Goal: Task Accomplishment & Management: Use online tool/utility

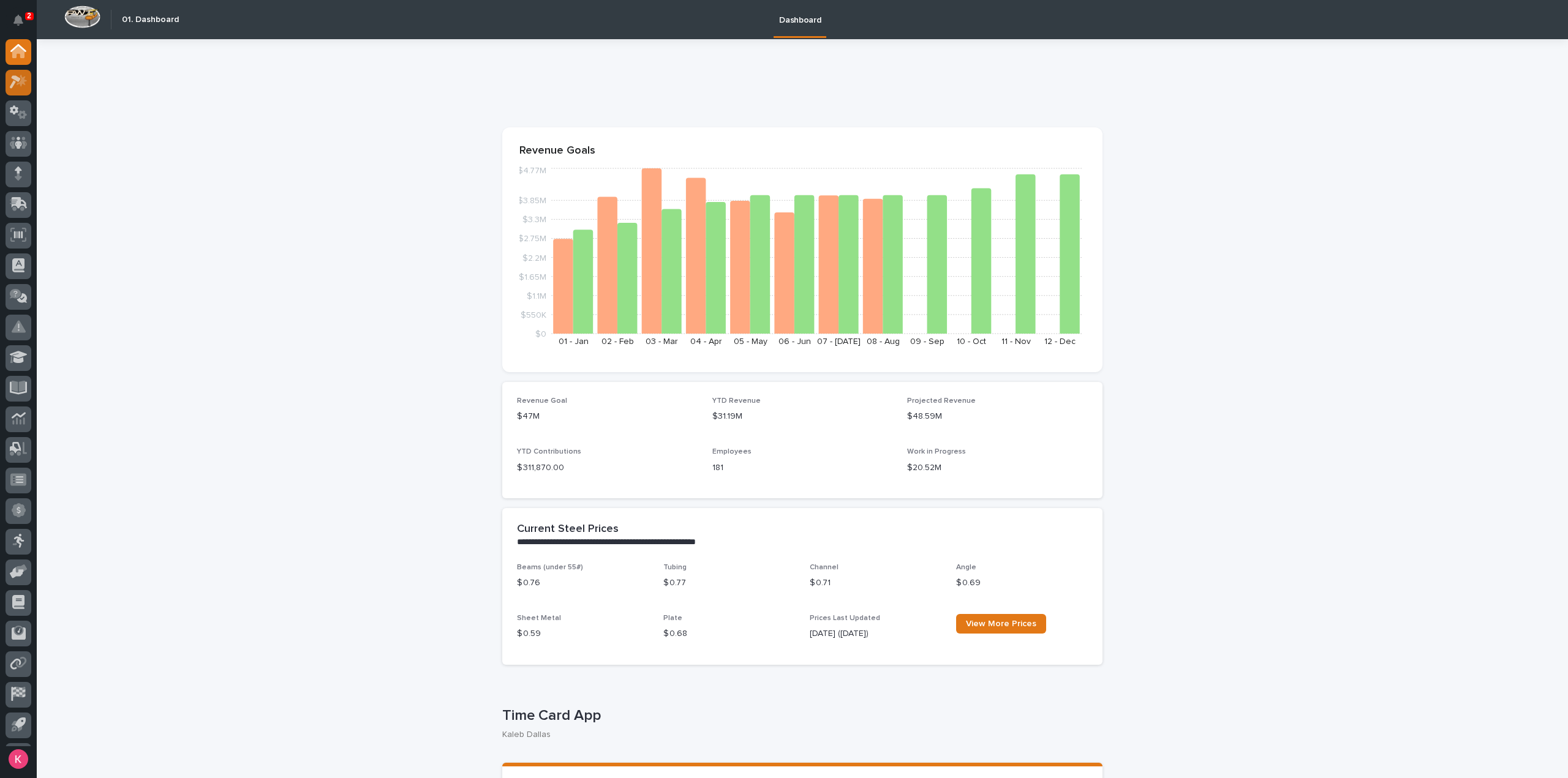
click at [31, 86] on div at bounding box center [18, 83] width 25 height 25
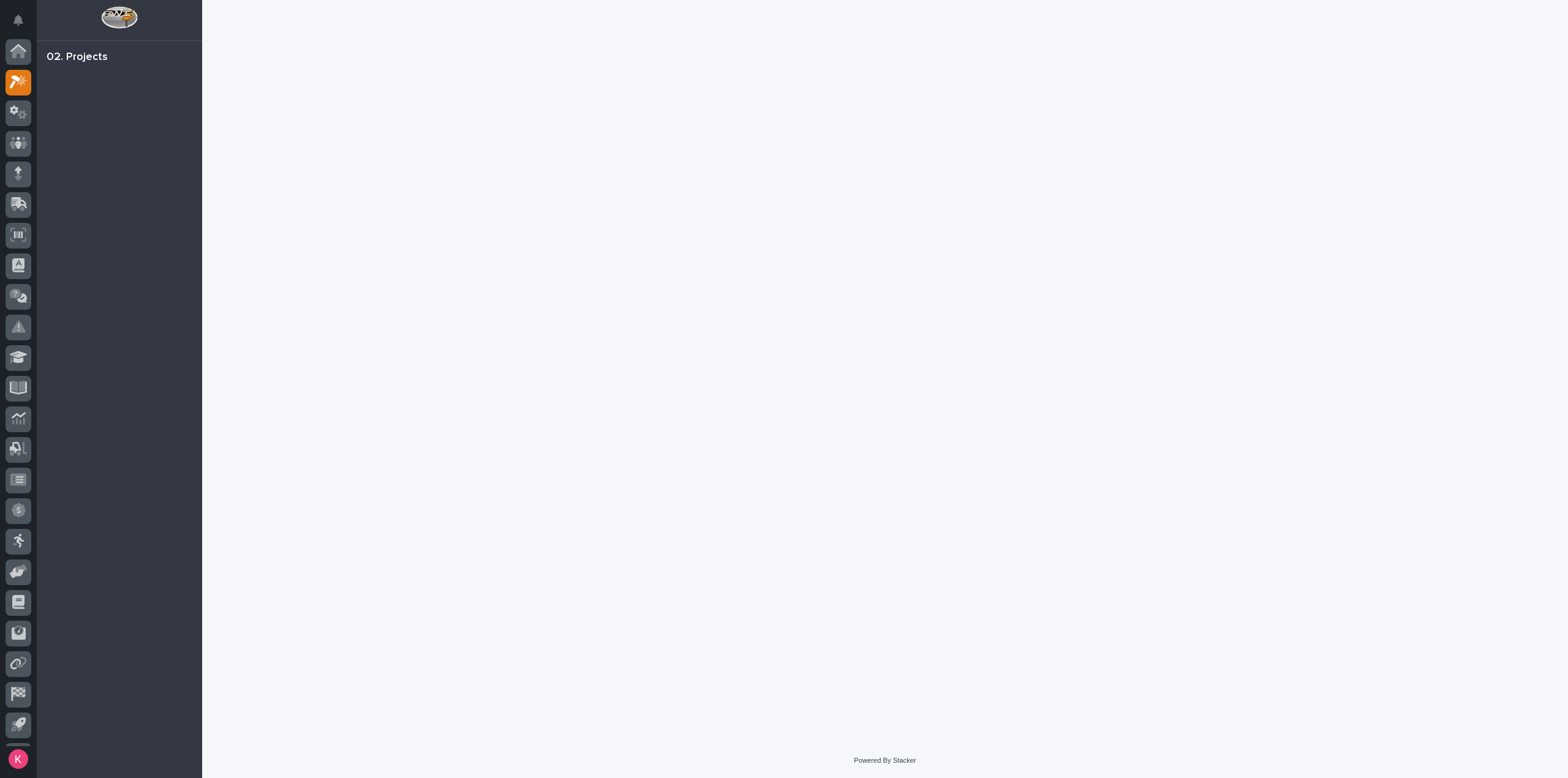
scroll to position [27, 0]
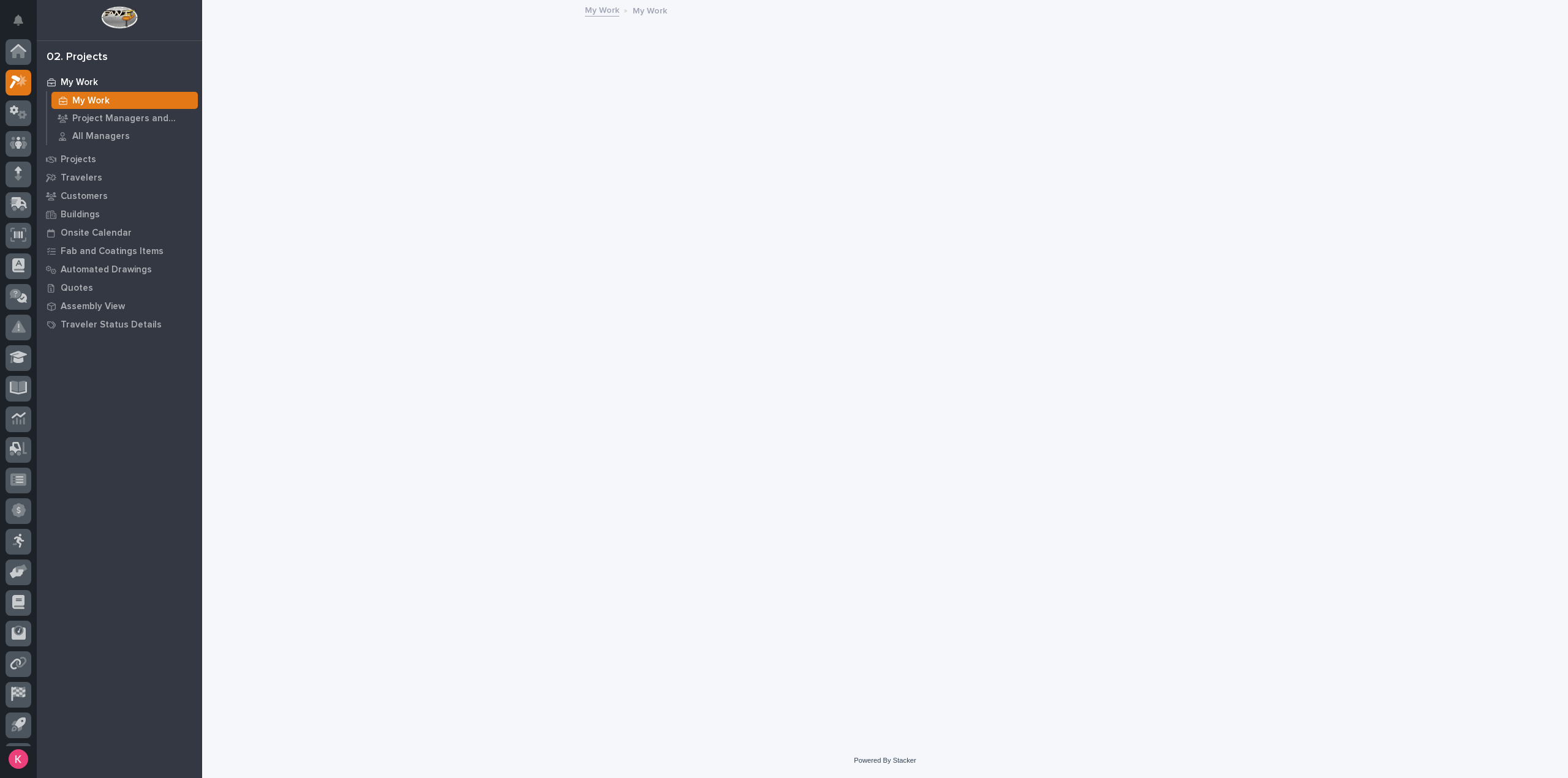
scroll to position [27, 0]
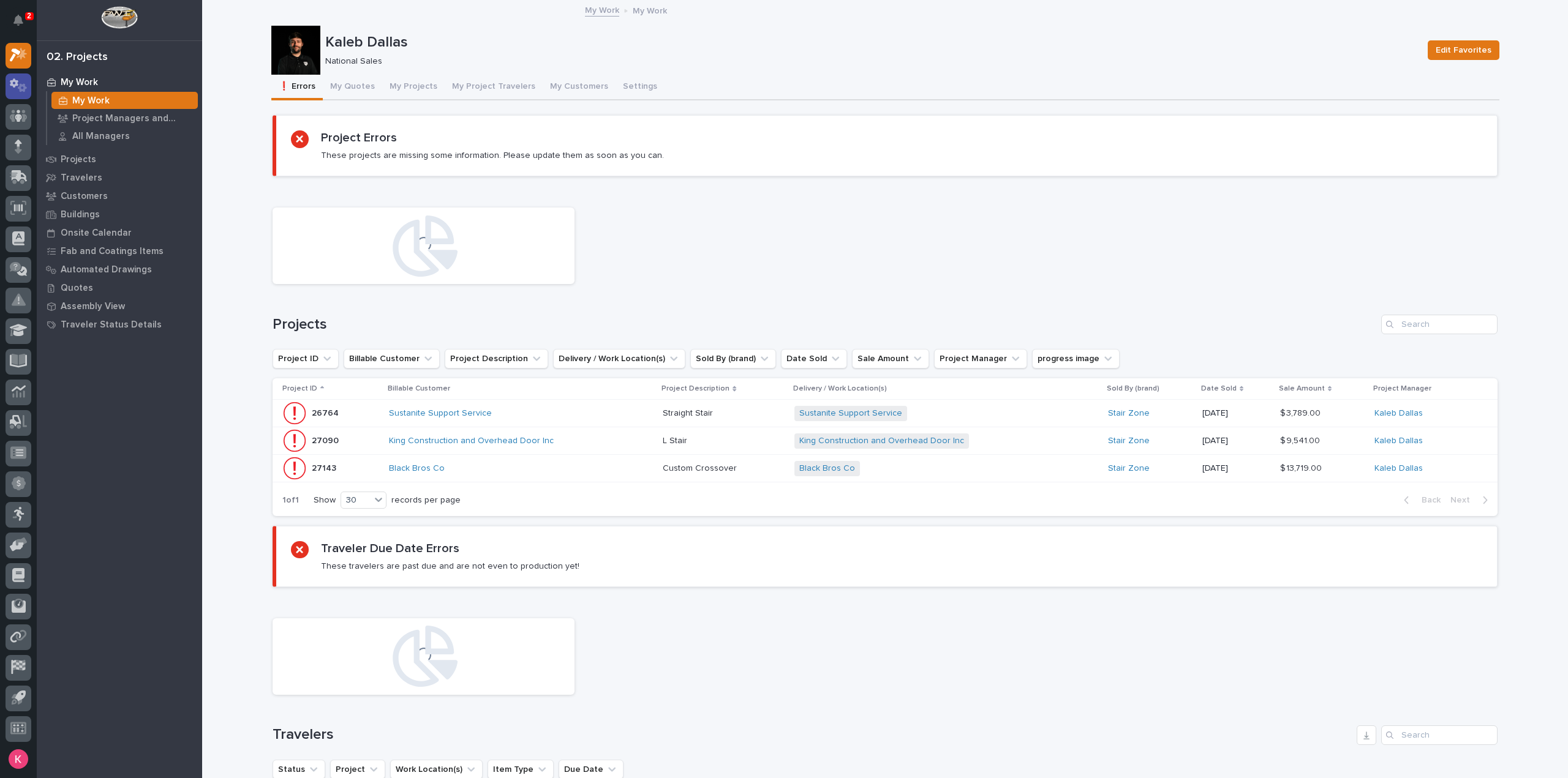
click at [12, 87] on icon at bounding box center [19, 85] width 18 height 14
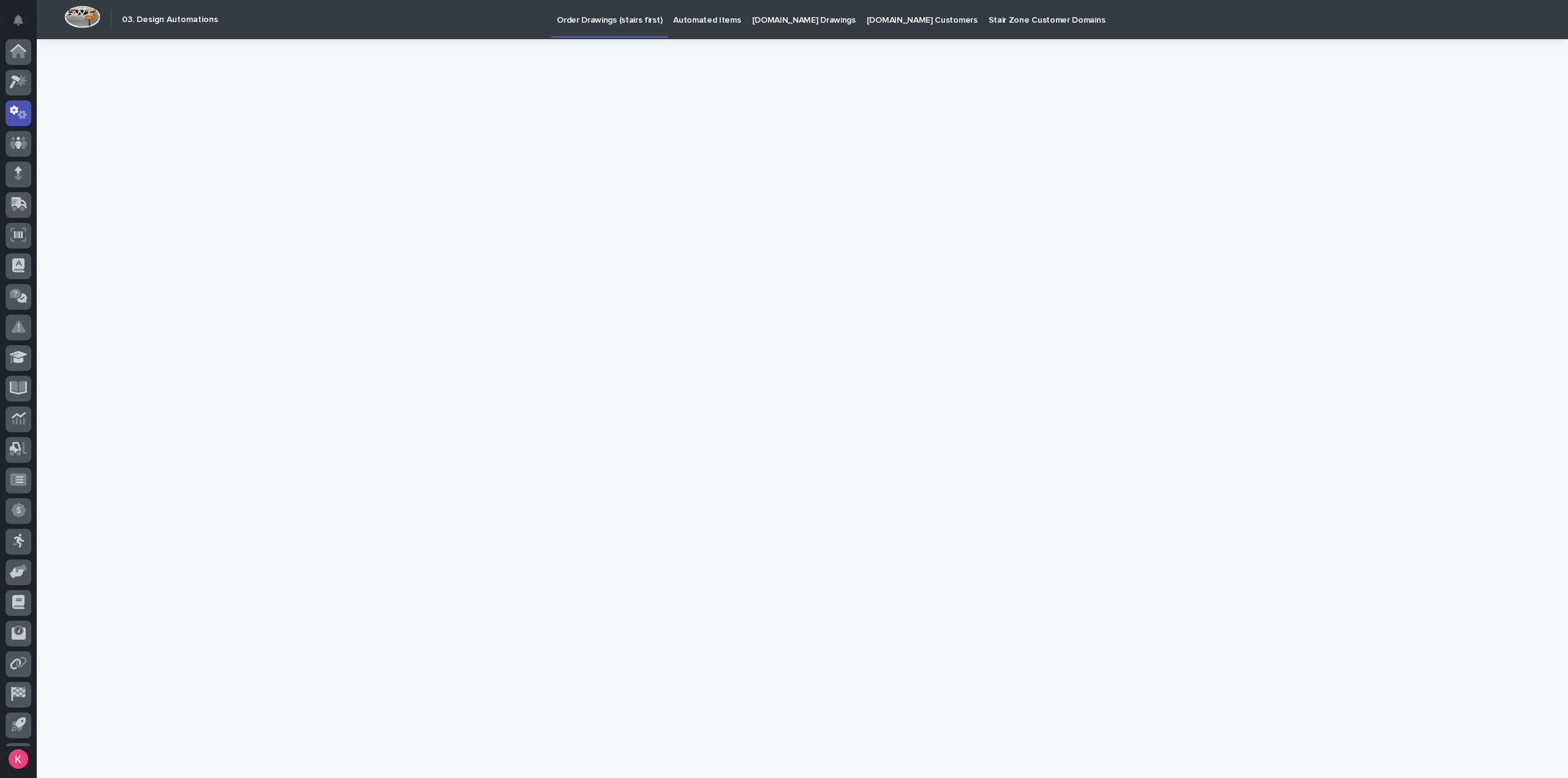
scroll to position [27, 0]
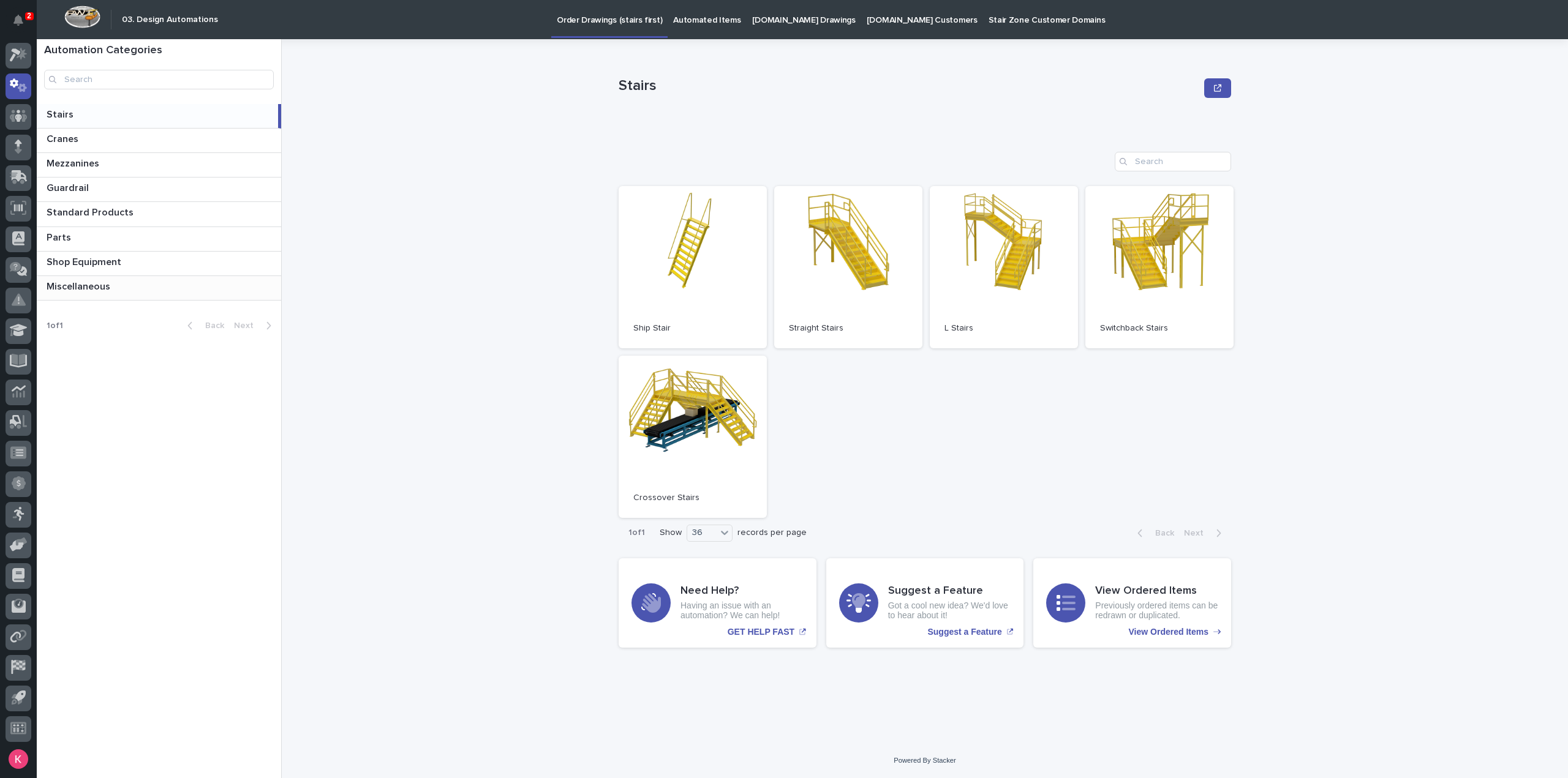
click at [114, 289] on p at bounding box center [161, 287] width 229 height 12
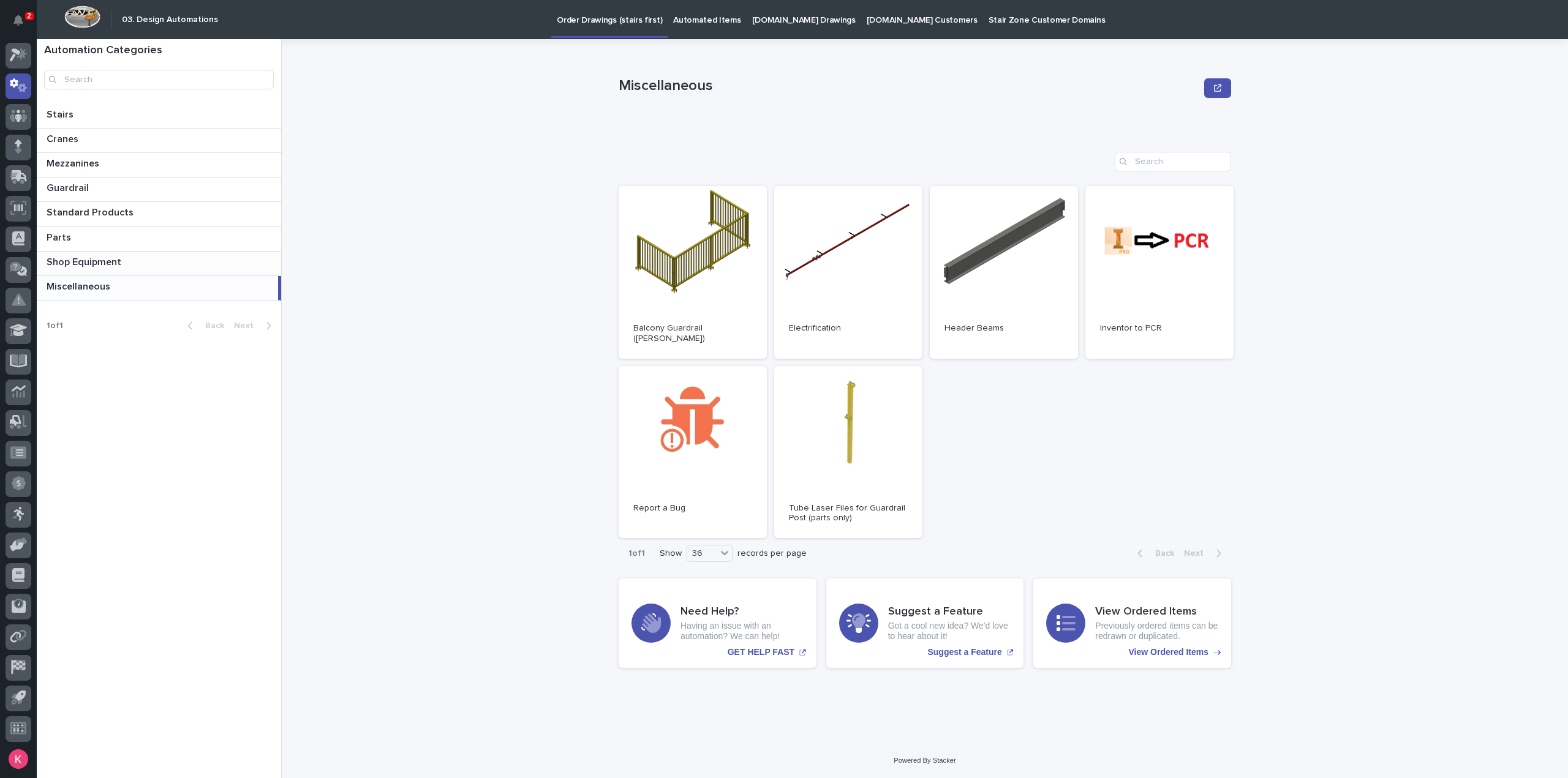
click at [130, 259] on p at bounding box center [161, 262] width 229 height 12
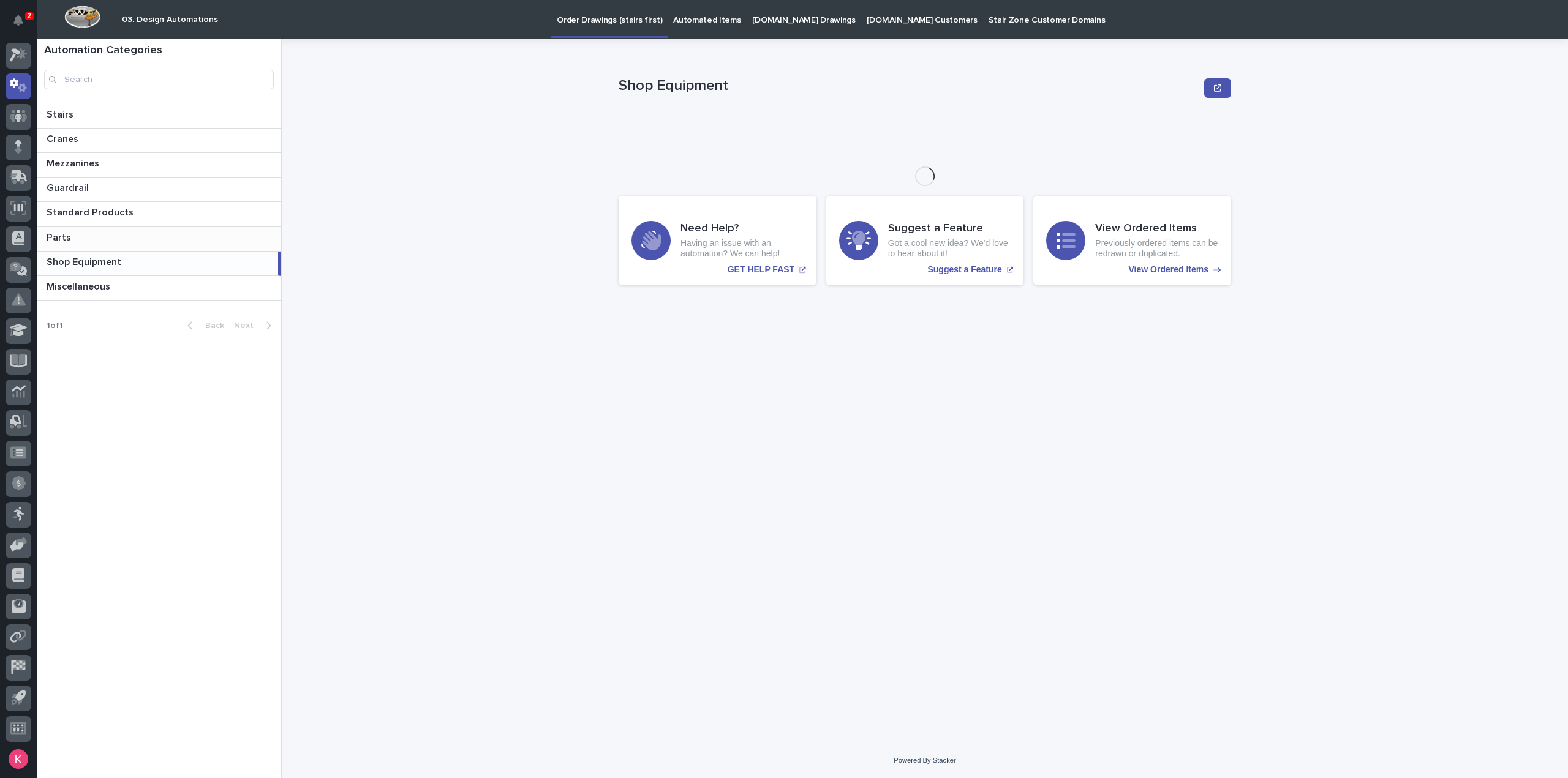
click at [132, 233] on p at bounding box center [161, 237] width 229 height 12
click at [139, 215] on p at bounding box center [161, 213] width 229 height 12
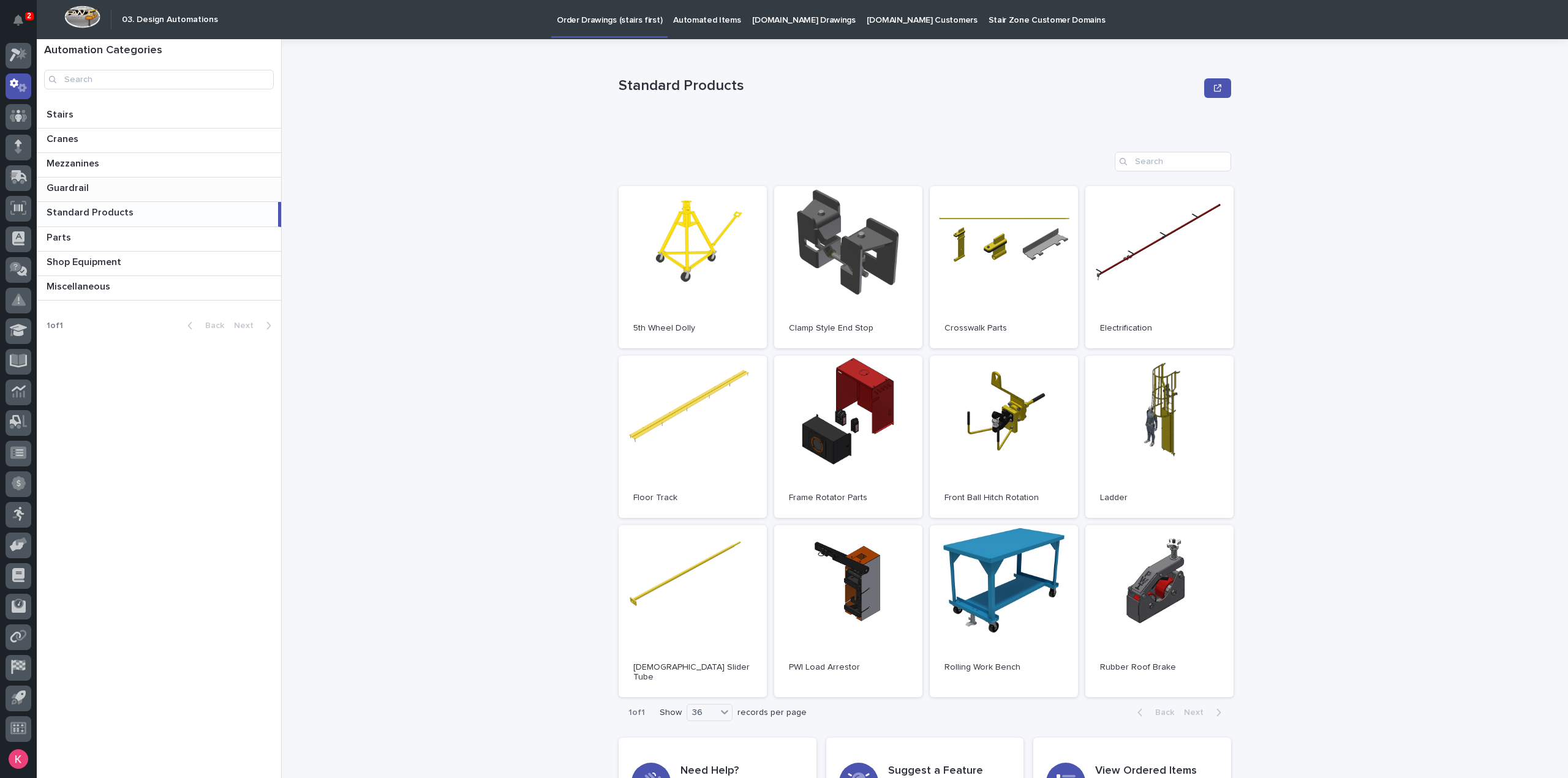
click at [130, 187] on p at bounding box center [161, 188] width 229 height 12
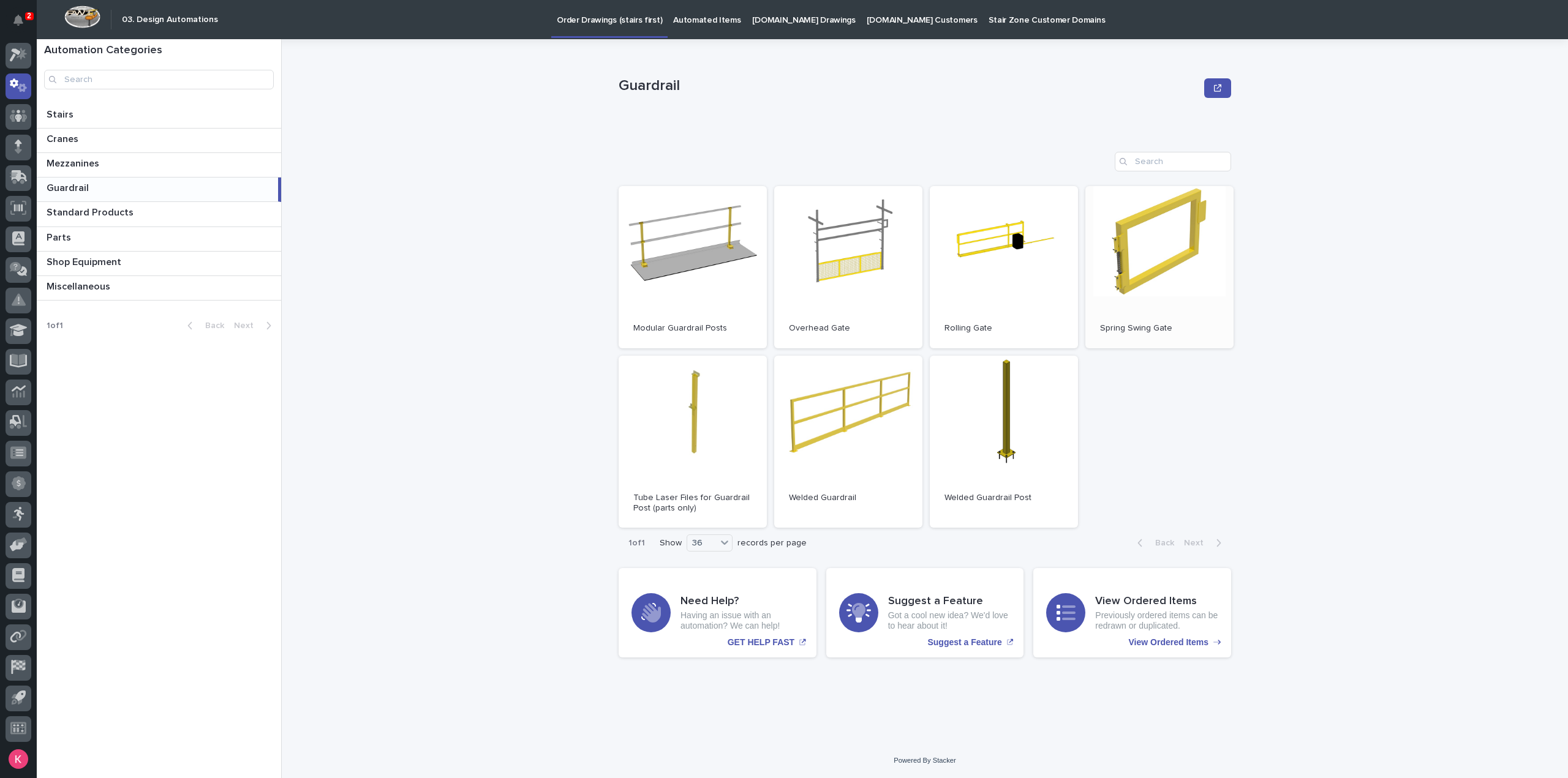
click at [1167, 238] on link "Open" at bounding box center [1159, 268] width 148 height 162
click at [60, 109] on p "Stairs" at bounding box center [61, 113] width 29 height 14
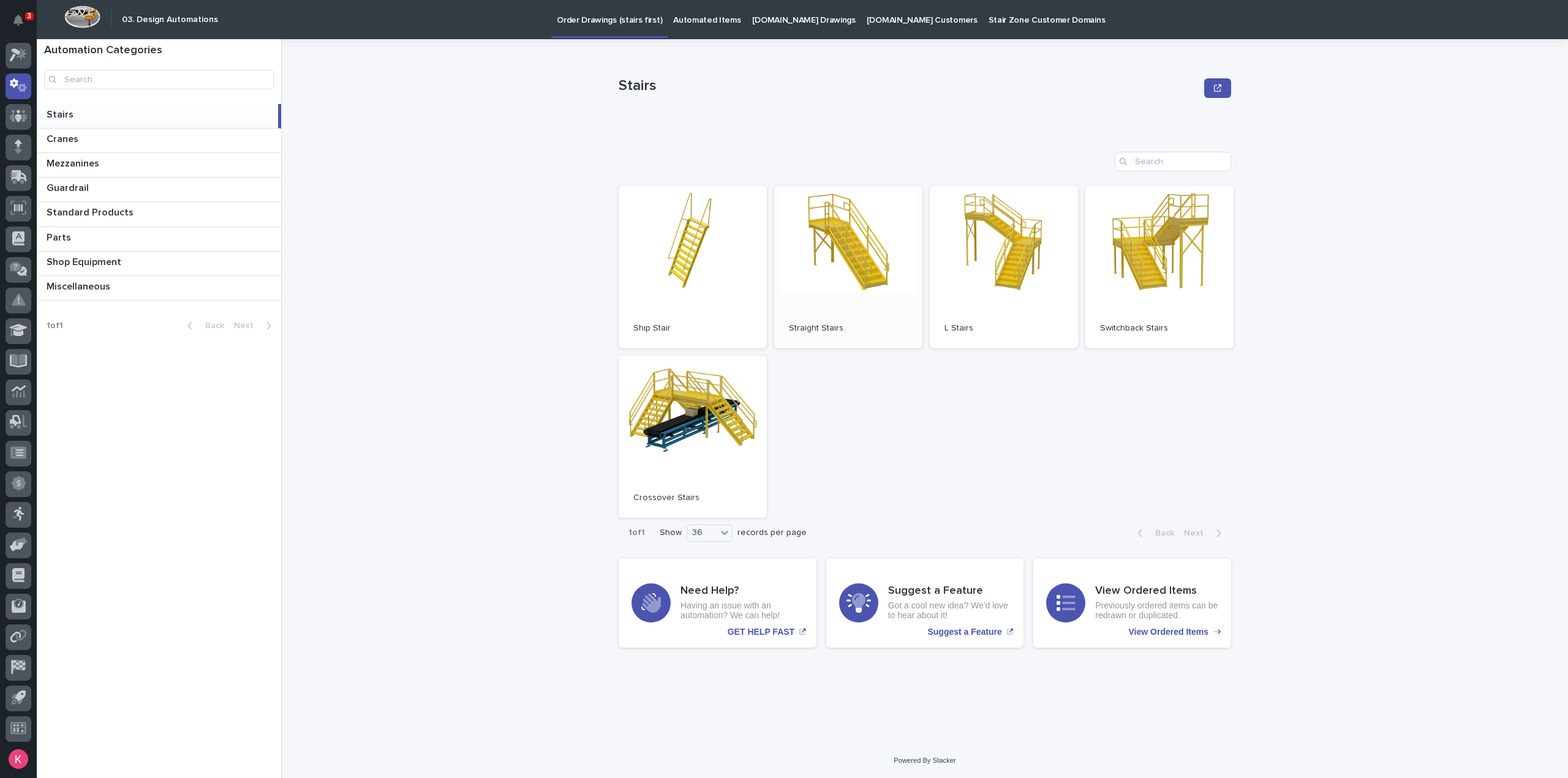
click at [831, 263] on link "Open" at bounding box center [848, 268] width 148 height 162
click at [694, 24] on p "Automated Items" at bounding box center [707, 13] width 67 height 25
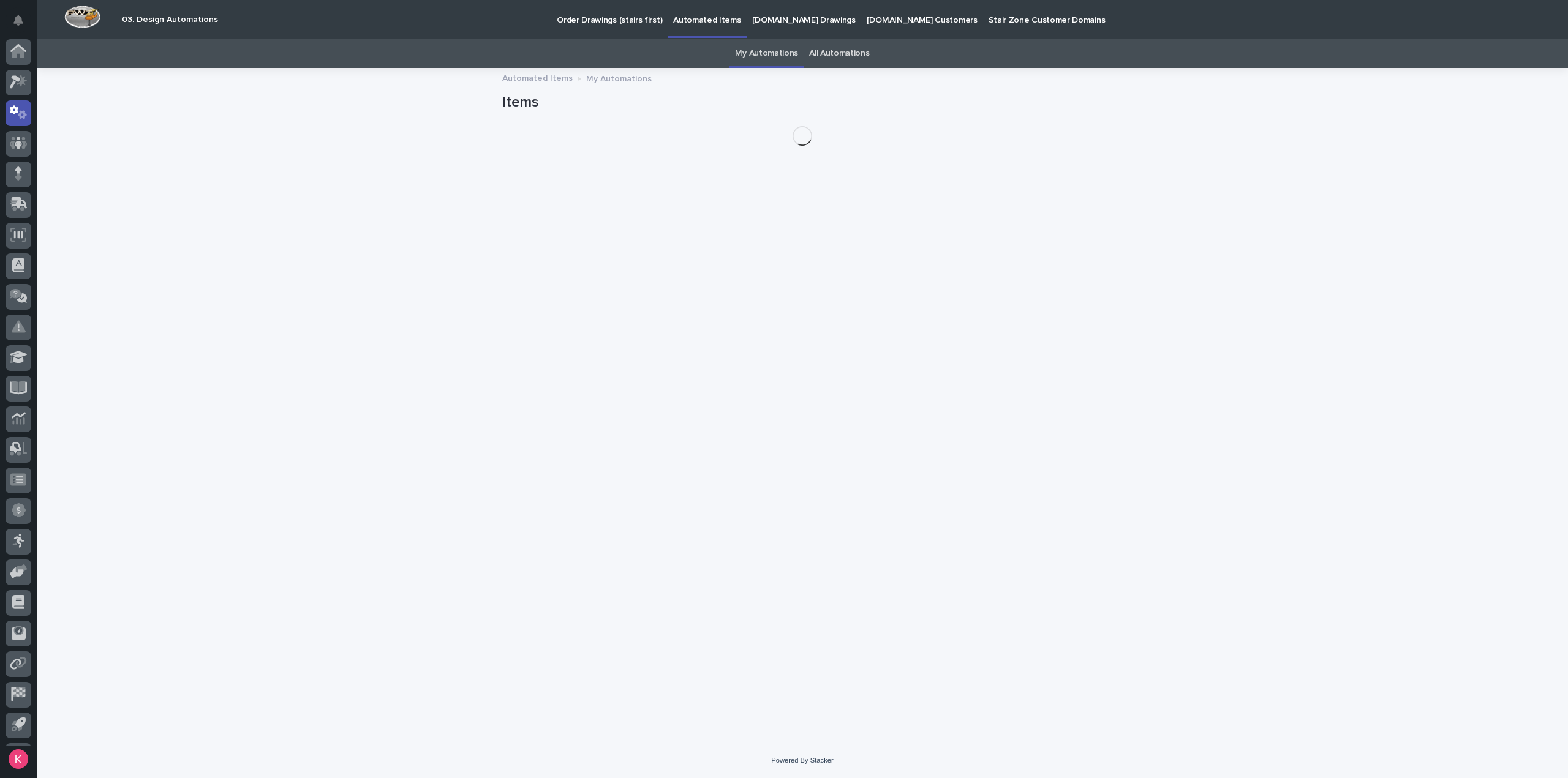
scroll to position [27, 0]
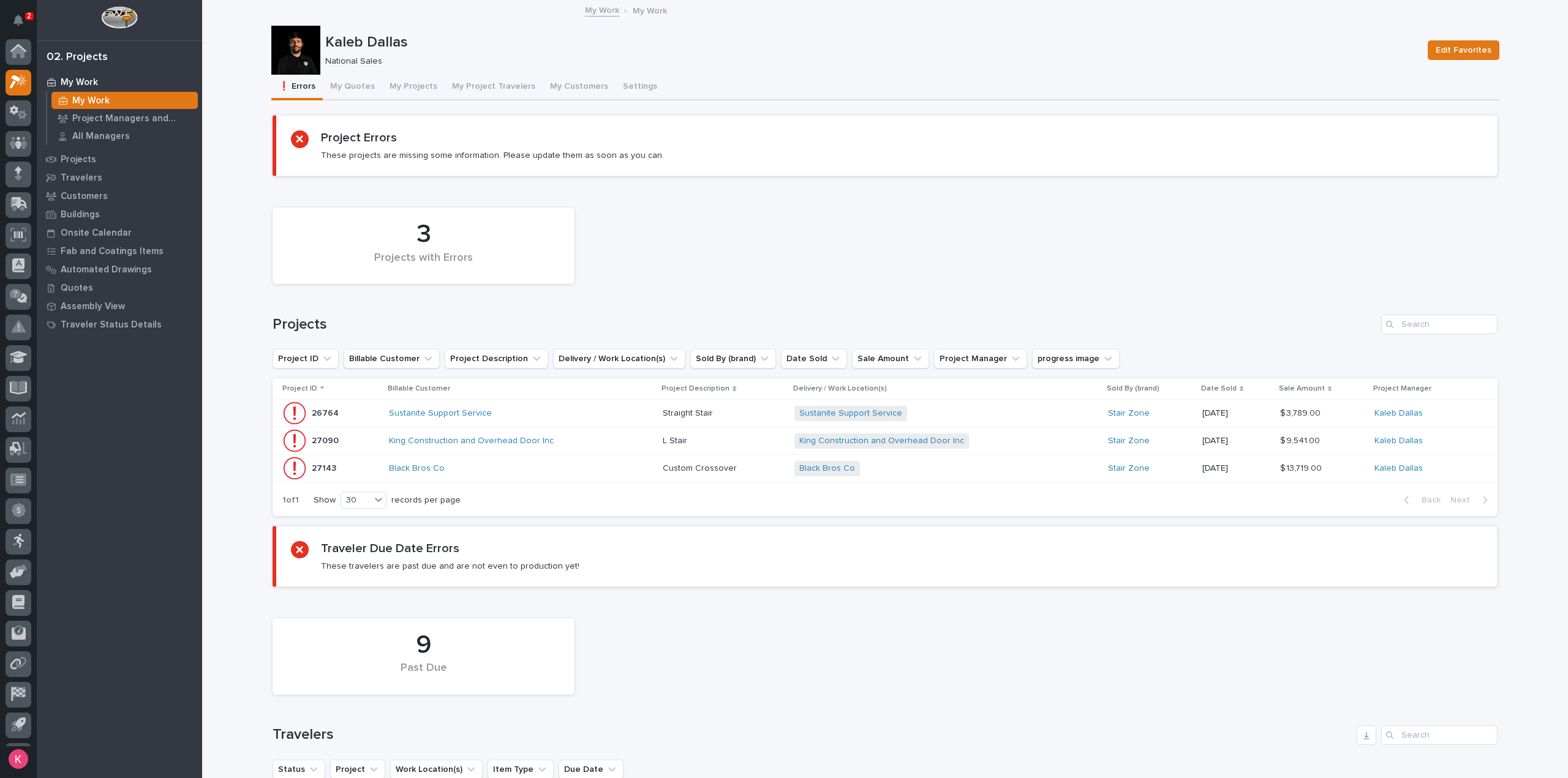
scroll to position [27, 0]
drag, startPoint x: 406, startPoint y: 92, endPoint x: 402, endPoint y: 101, distance: 9.8
click at [404, 92] on button "My Projects" at bounding box center [413, 87] width 63 height 25
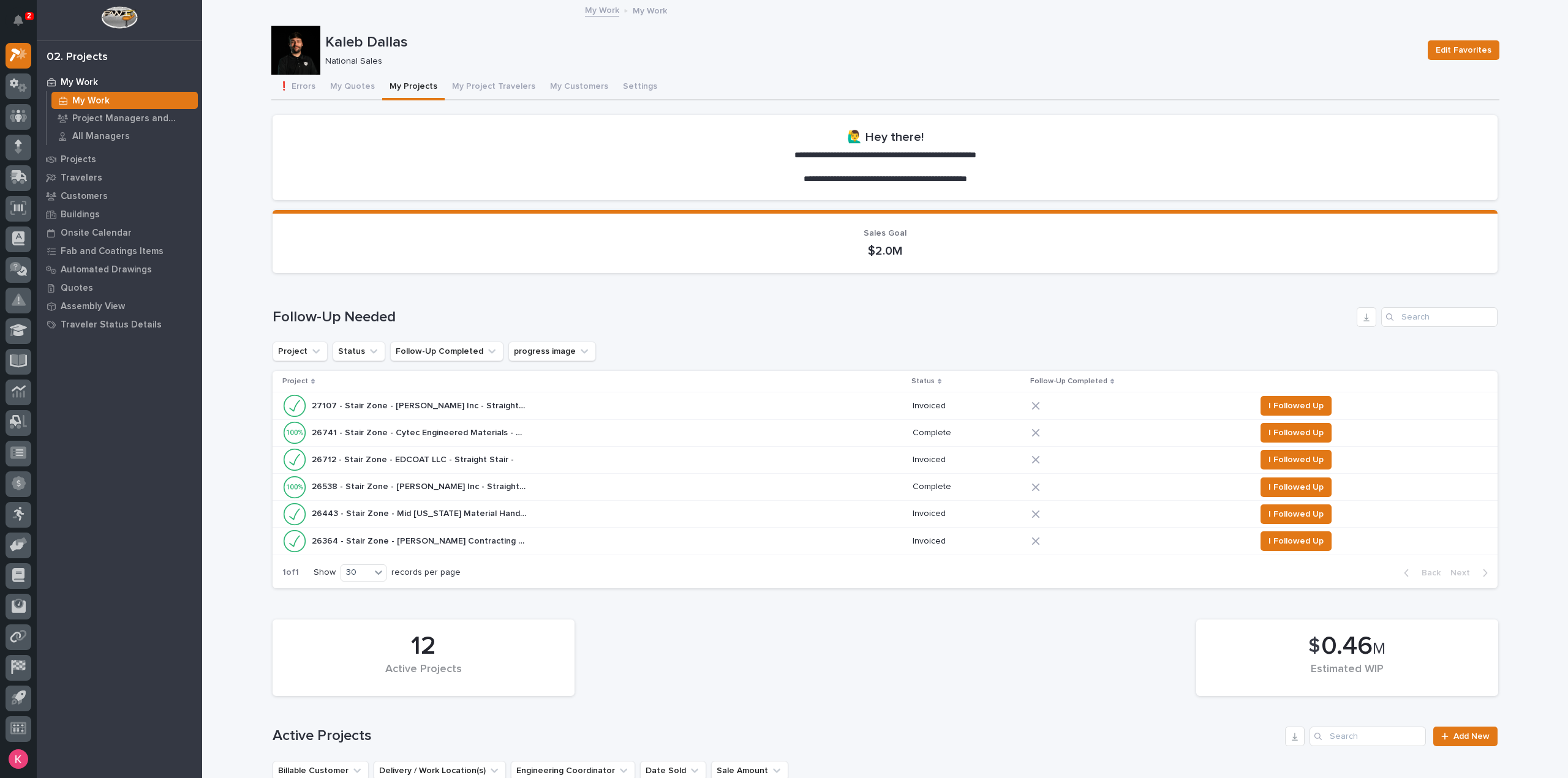
scroll to position [429, 0]
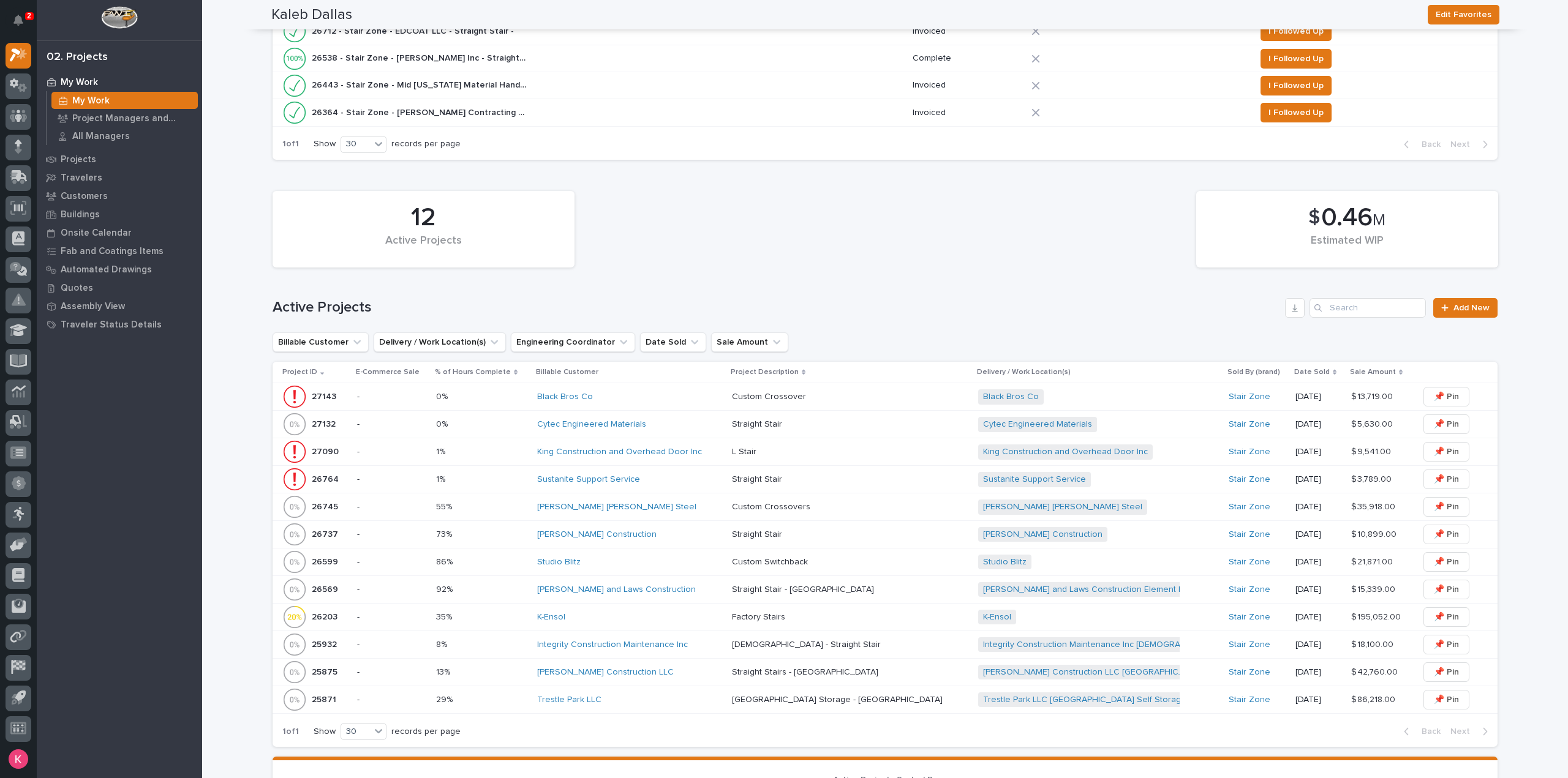
click at [674, 591] on div "Pinkerton and Laws Construction" at bounding box center [629, 590] width 185 height 10
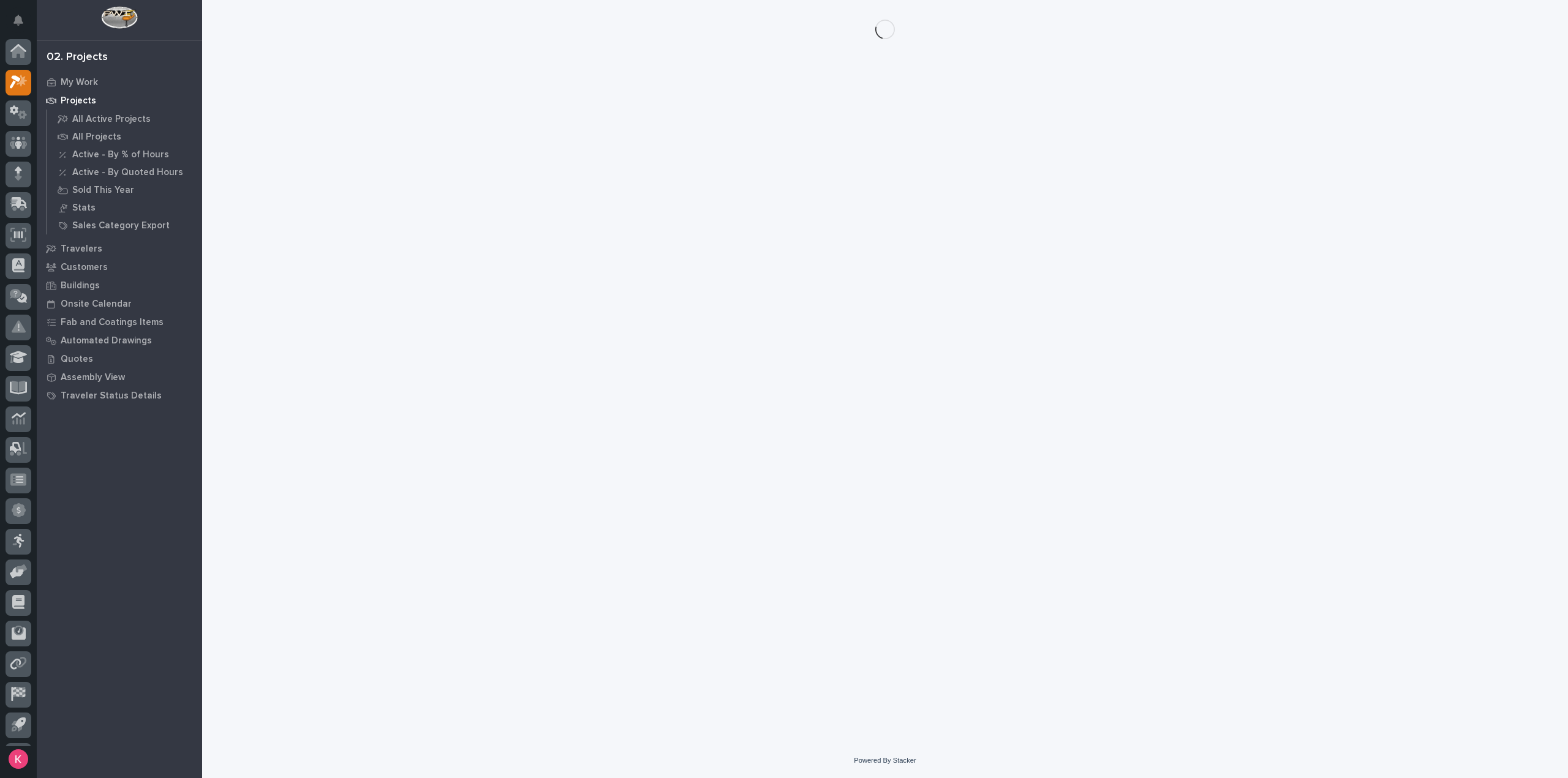
scroll to position [27, 0]
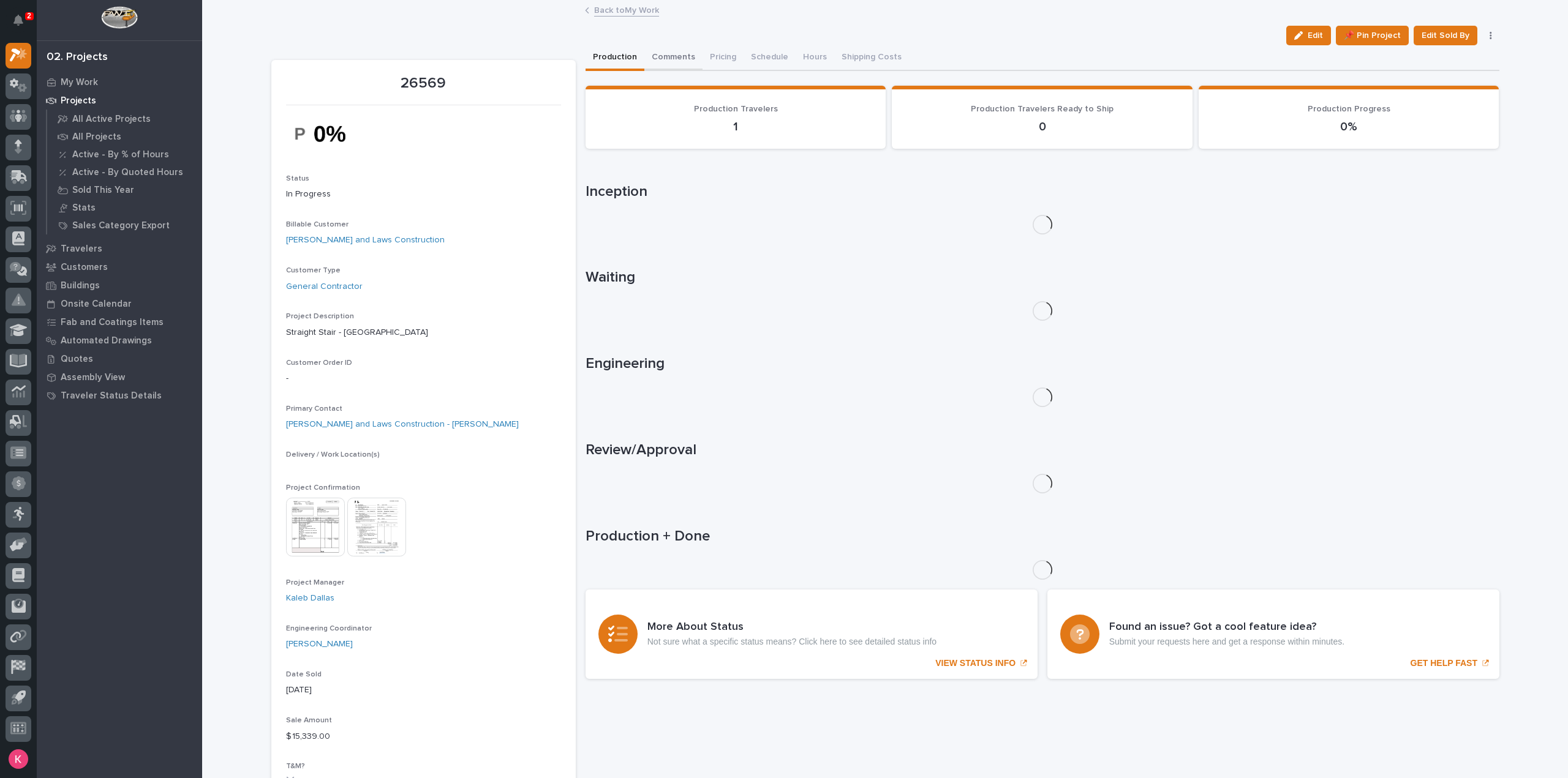
click at [668, 65] on button "Comments" at bounding box center [673, 58] width 58 height 25
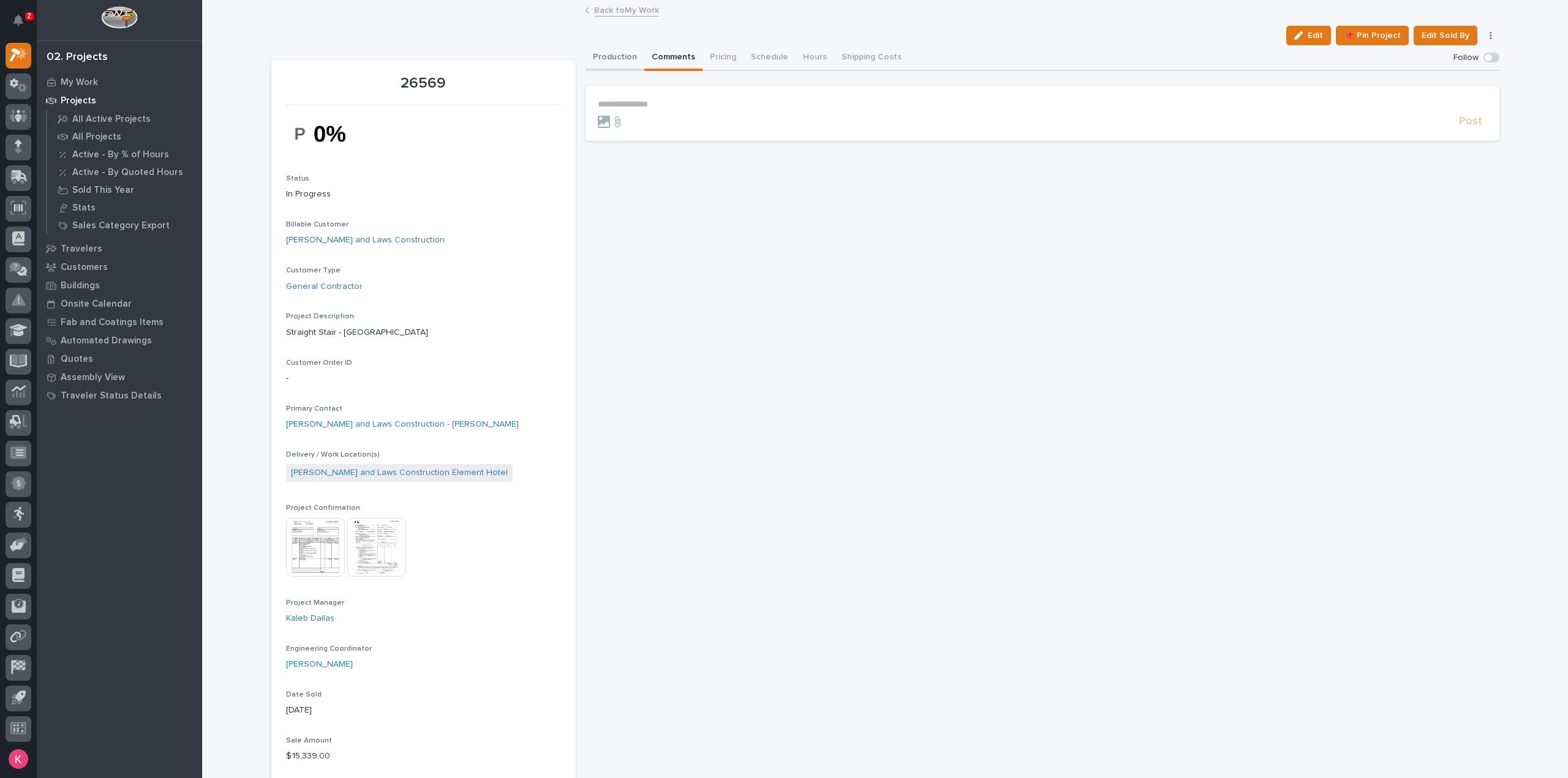
click at [610, 65] on button "Production" at bounding box center [614, 58] width 59 height 25
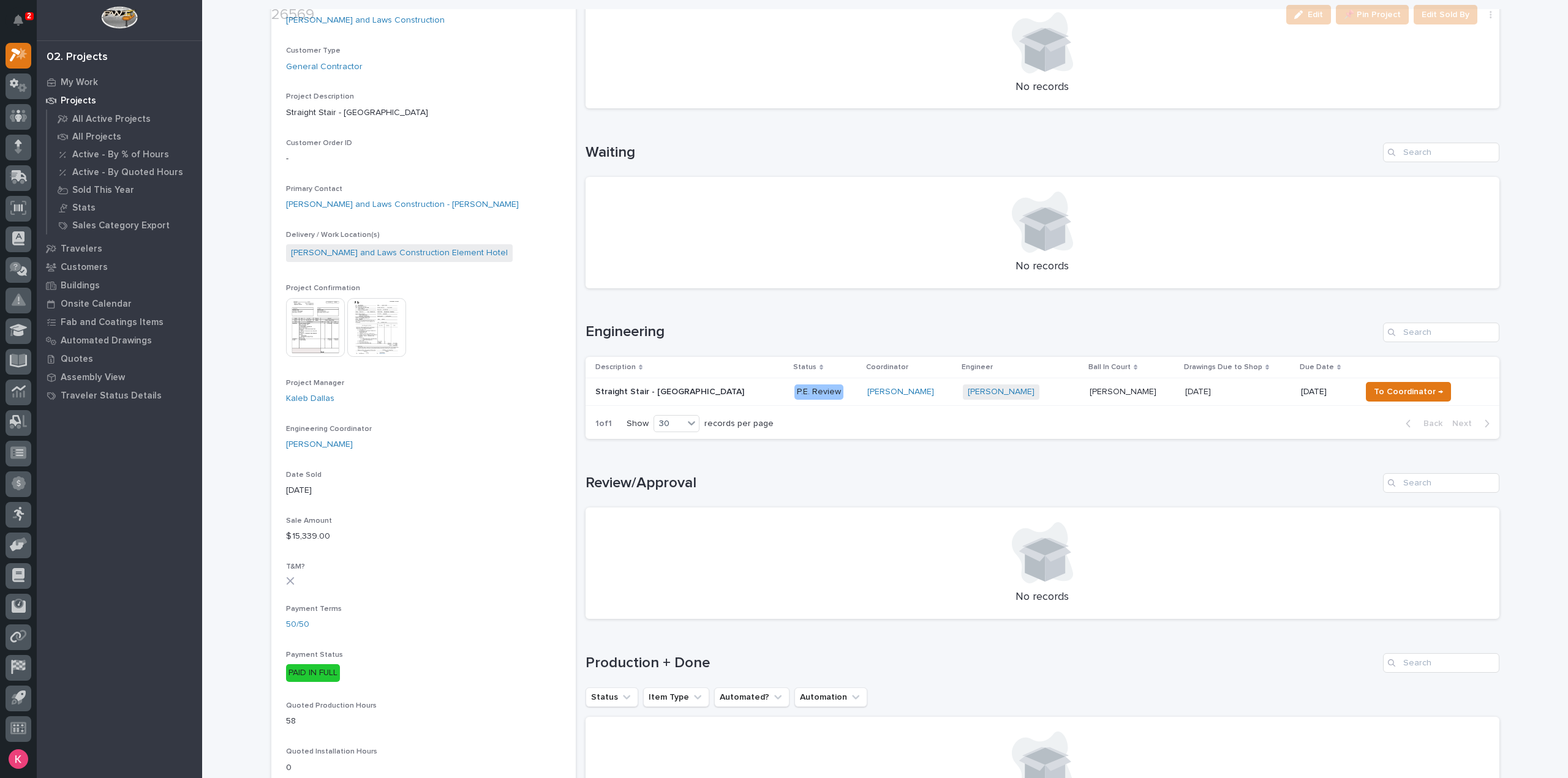
scroll to position [429, 0]
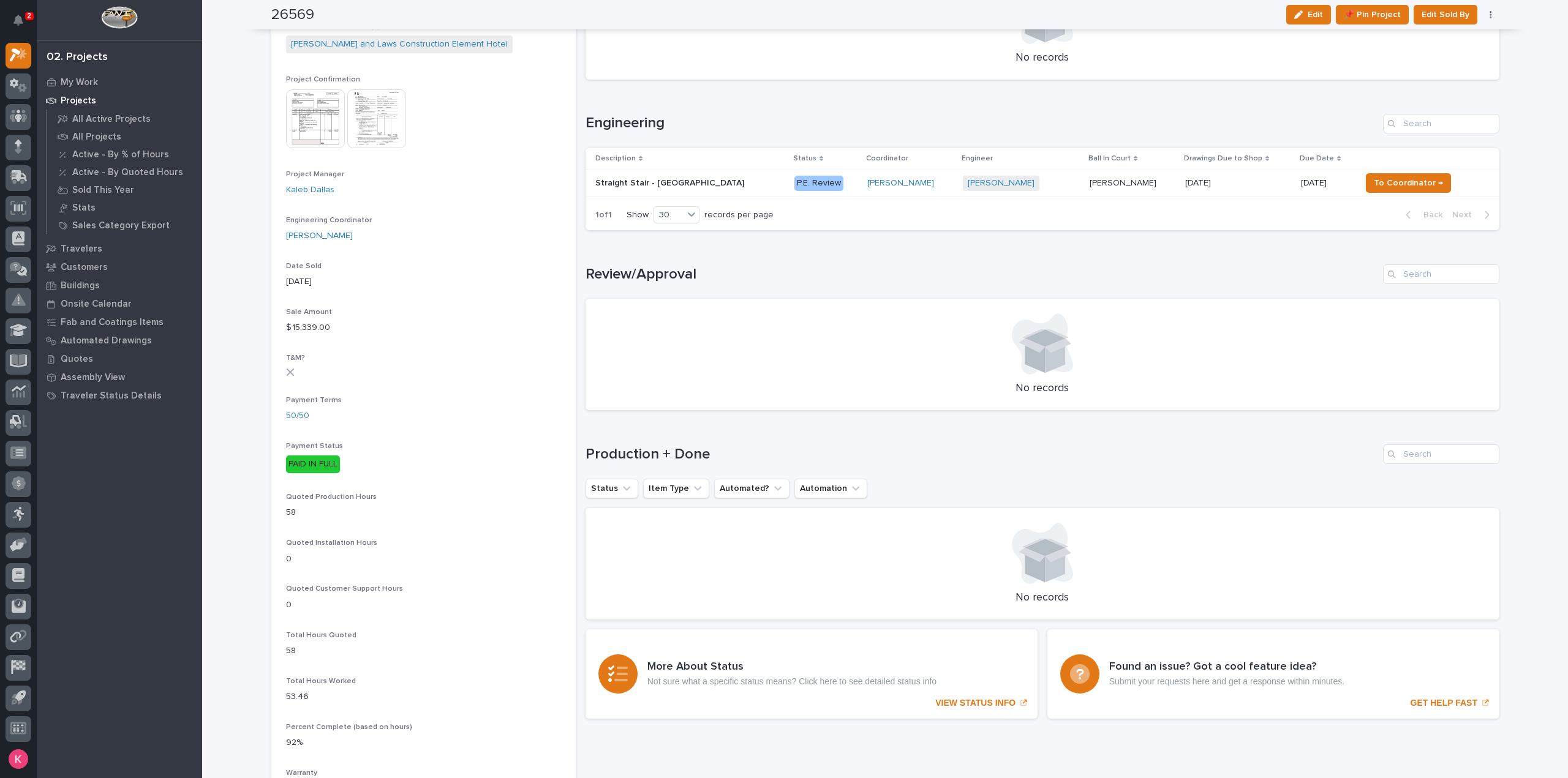
click at [803, 184] on p "P.E. Review" at bounding box center [826, 183] width 64 height 15
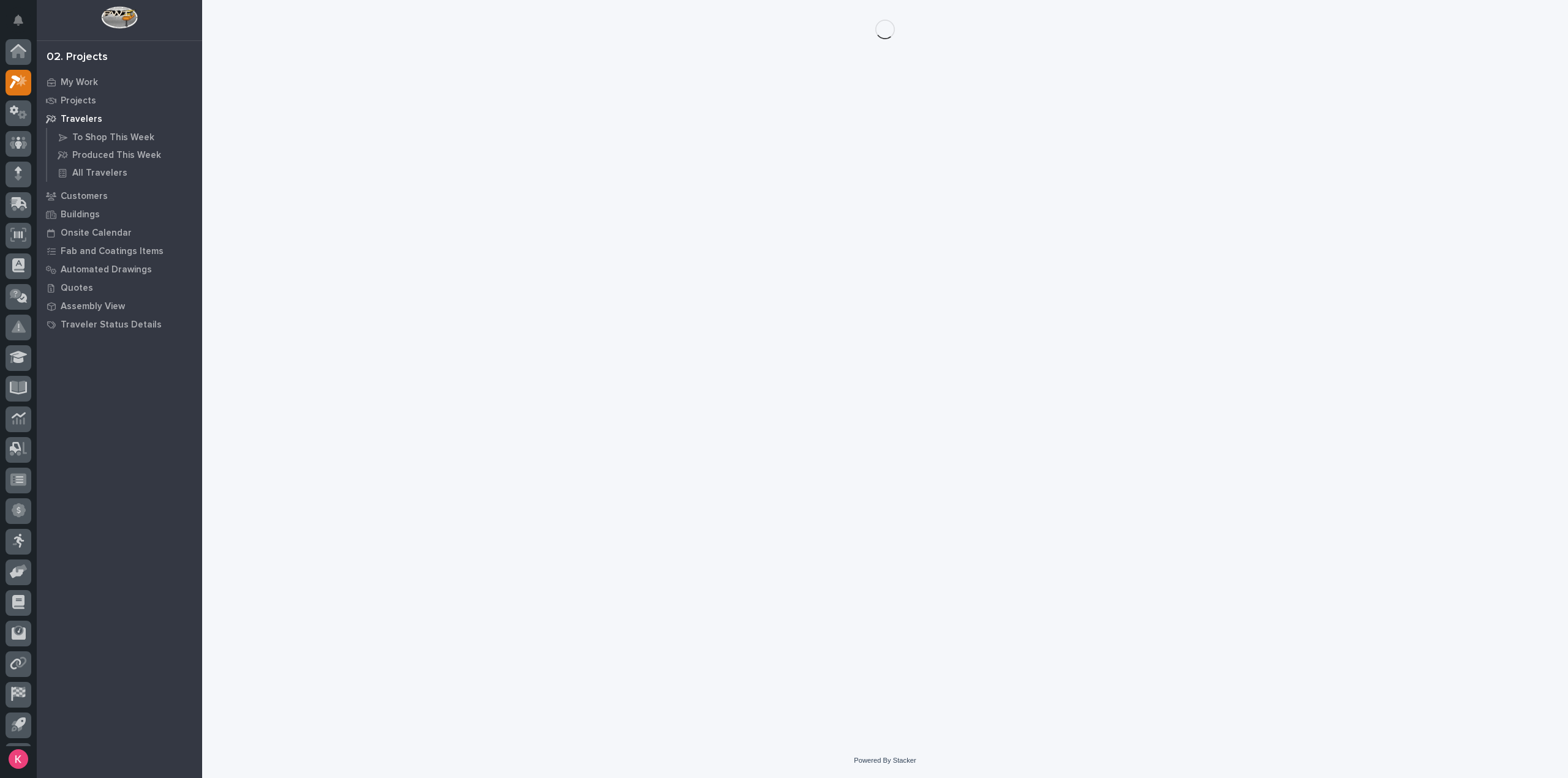
scroll to position [27, 0]
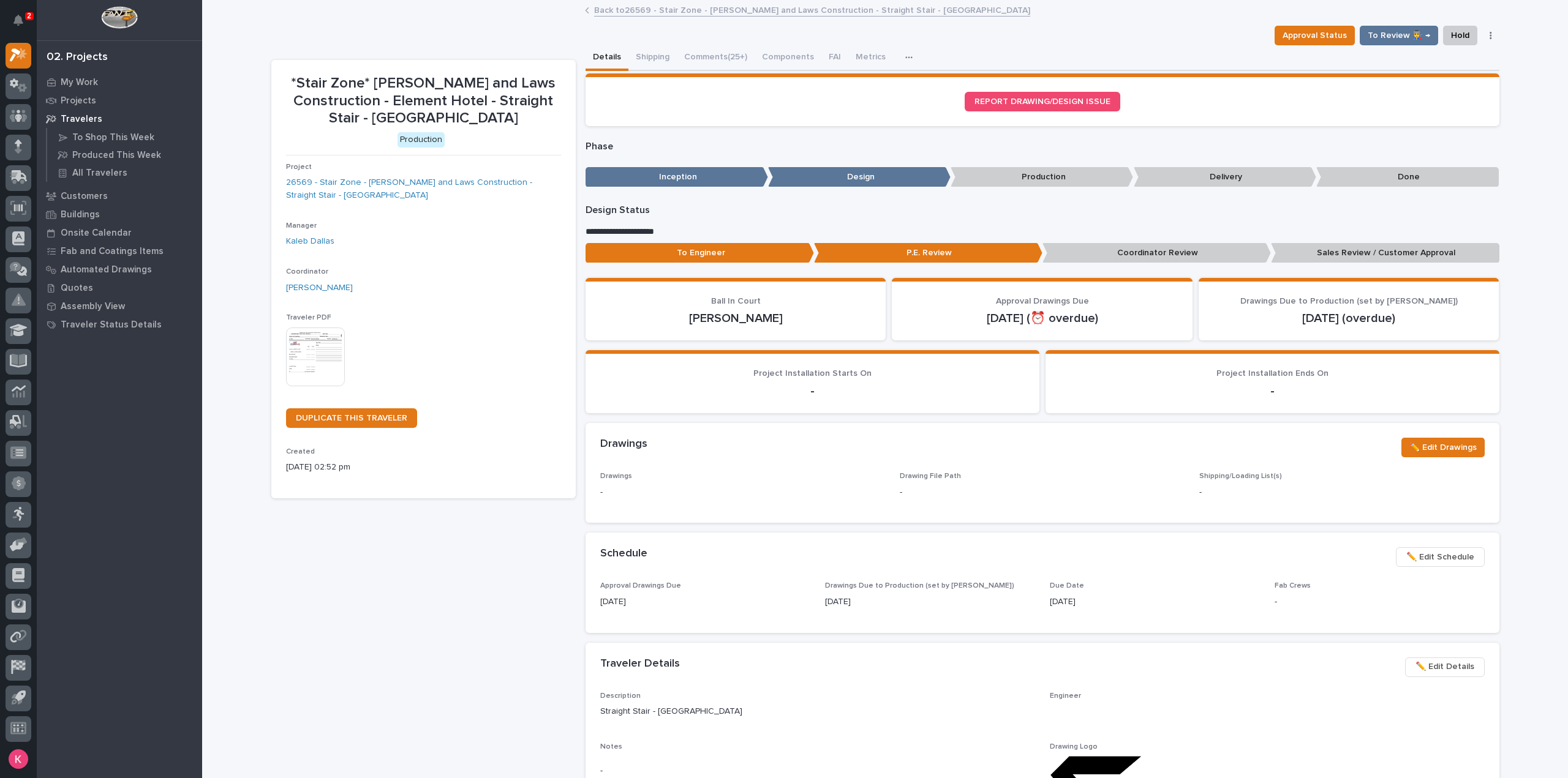
click at [696, 59] on button "Comments (25+)" at bounding box center [715, 58] width 77 height 25
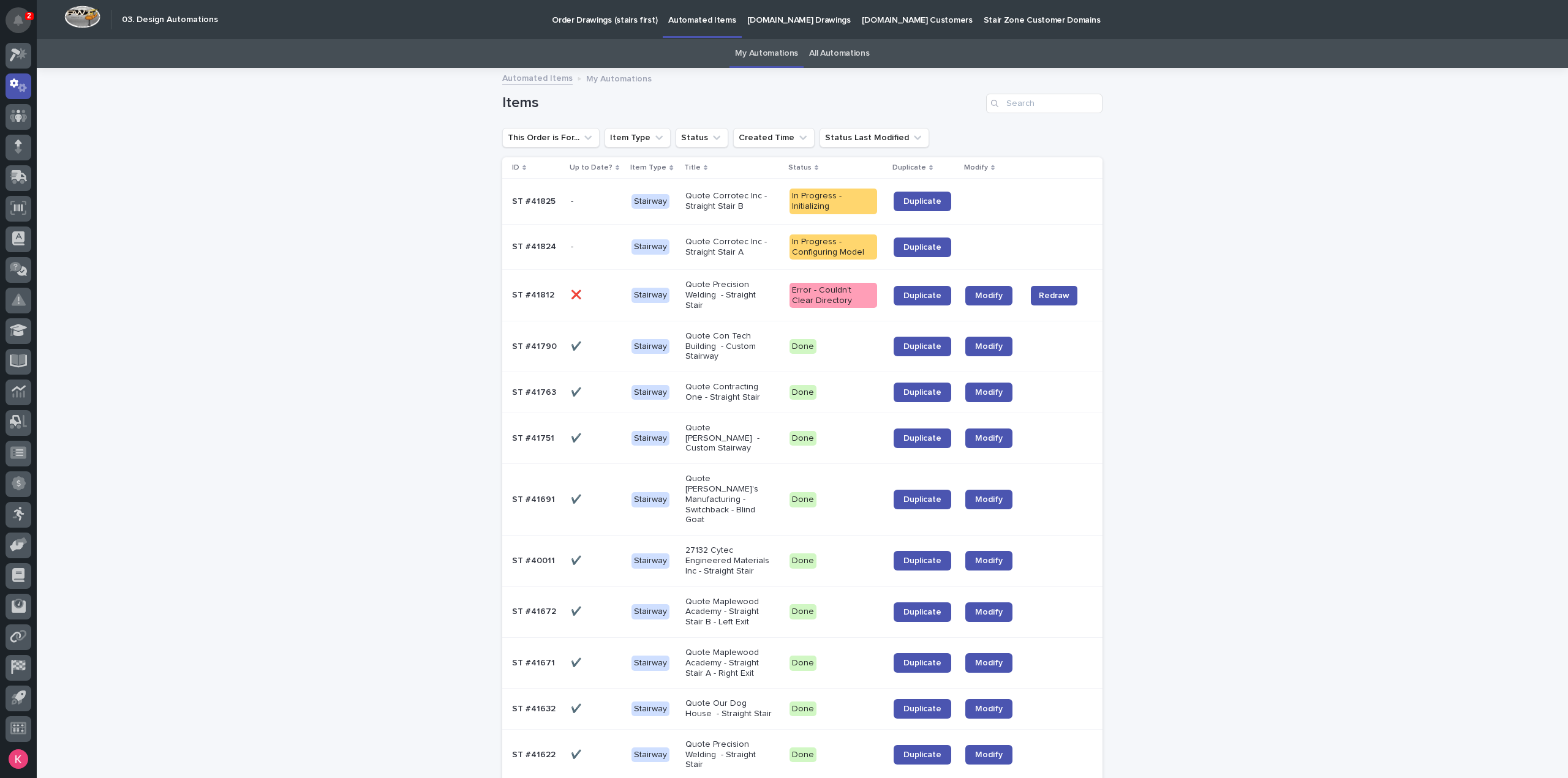
click at [15, 23] on icon "Notifications" at bounding box center [18, 20] width 10 height 11
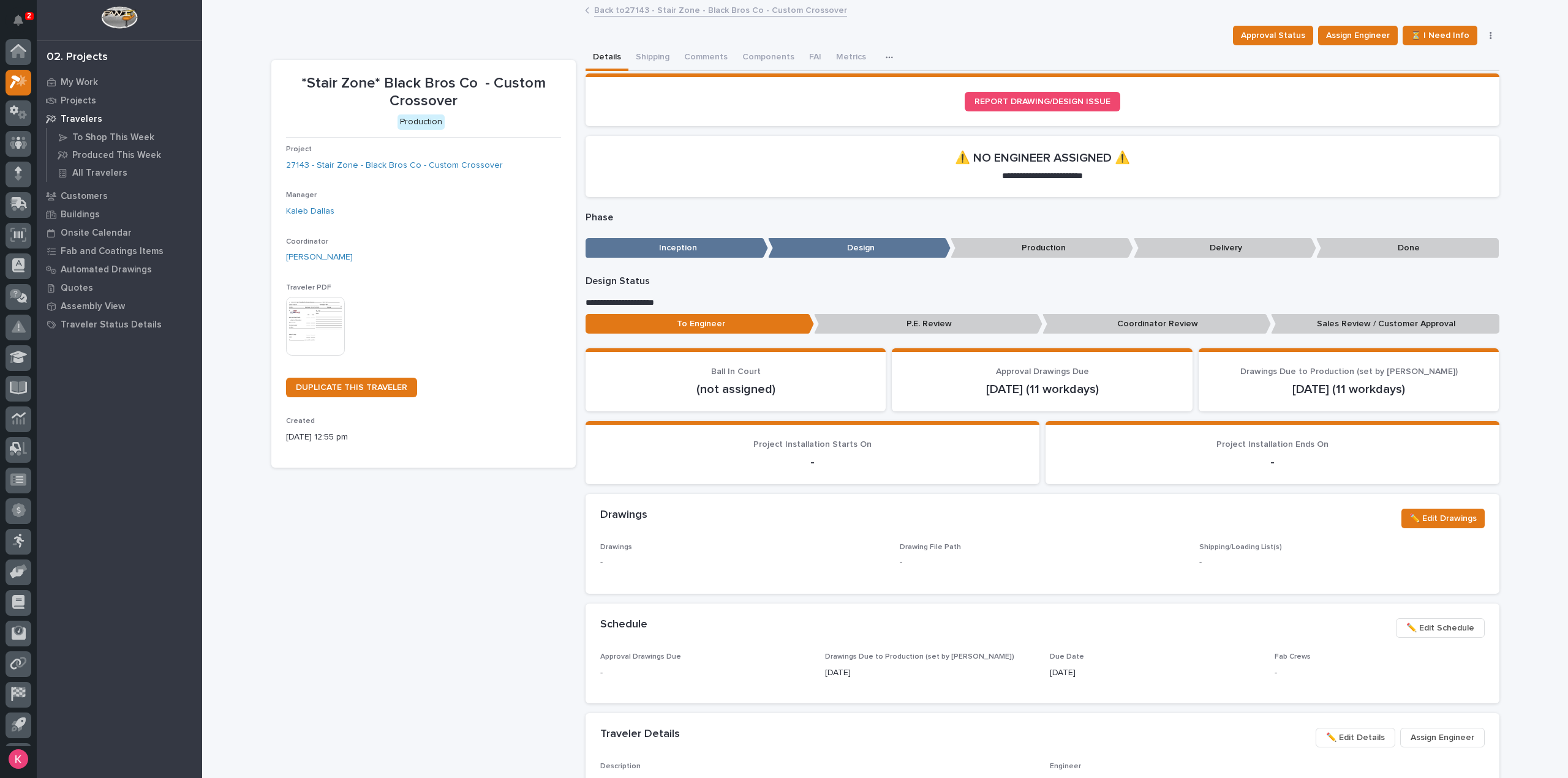
scroll to position [27, 0]
click at [65, 106] on div "Projects" at bounding box center [119, 100] width 159 height 17
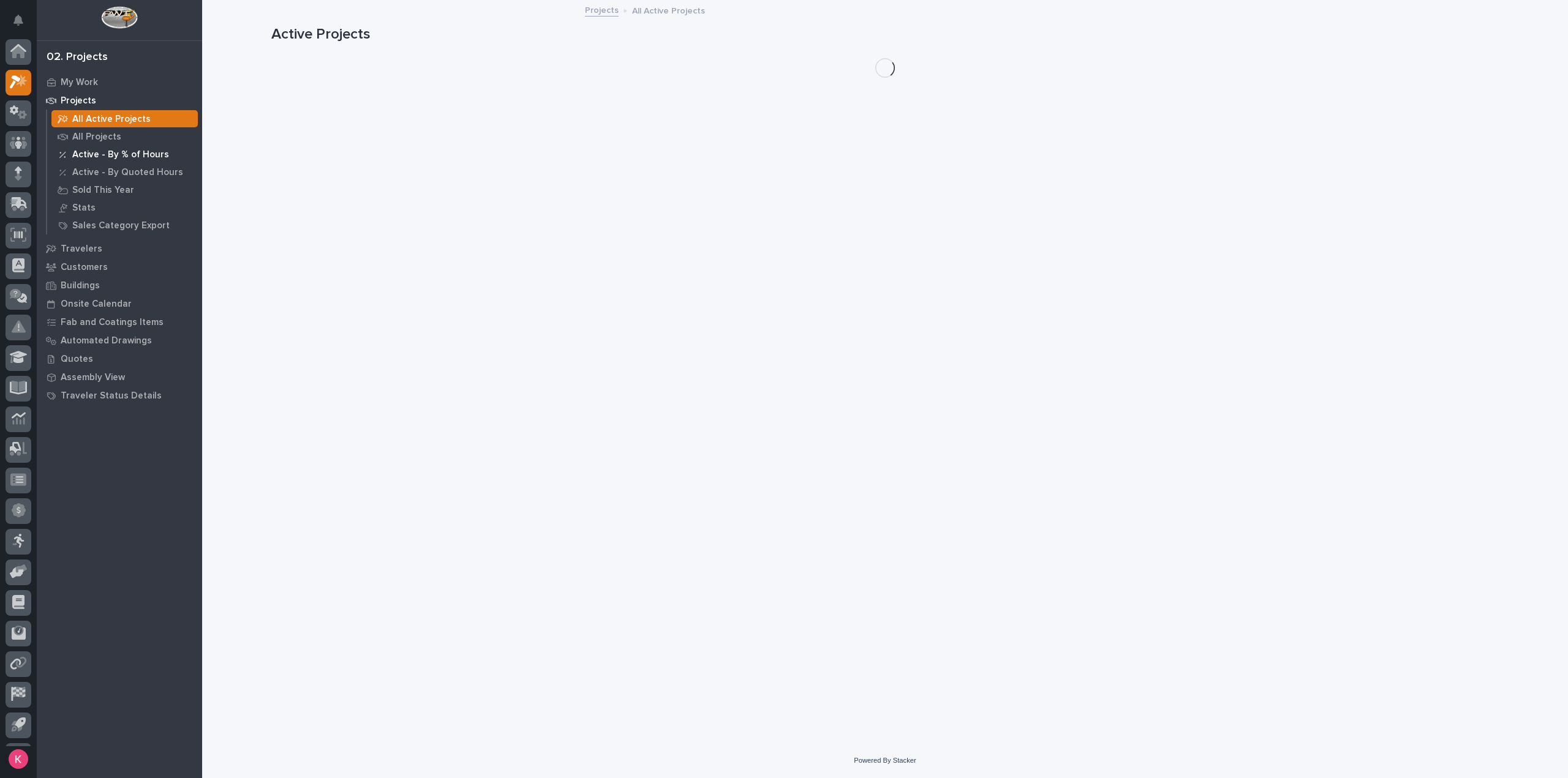
scroll to position [27, 0]
click at [59, 84] on div "My Work" at bounding box center [119, 82] width 159 height 17
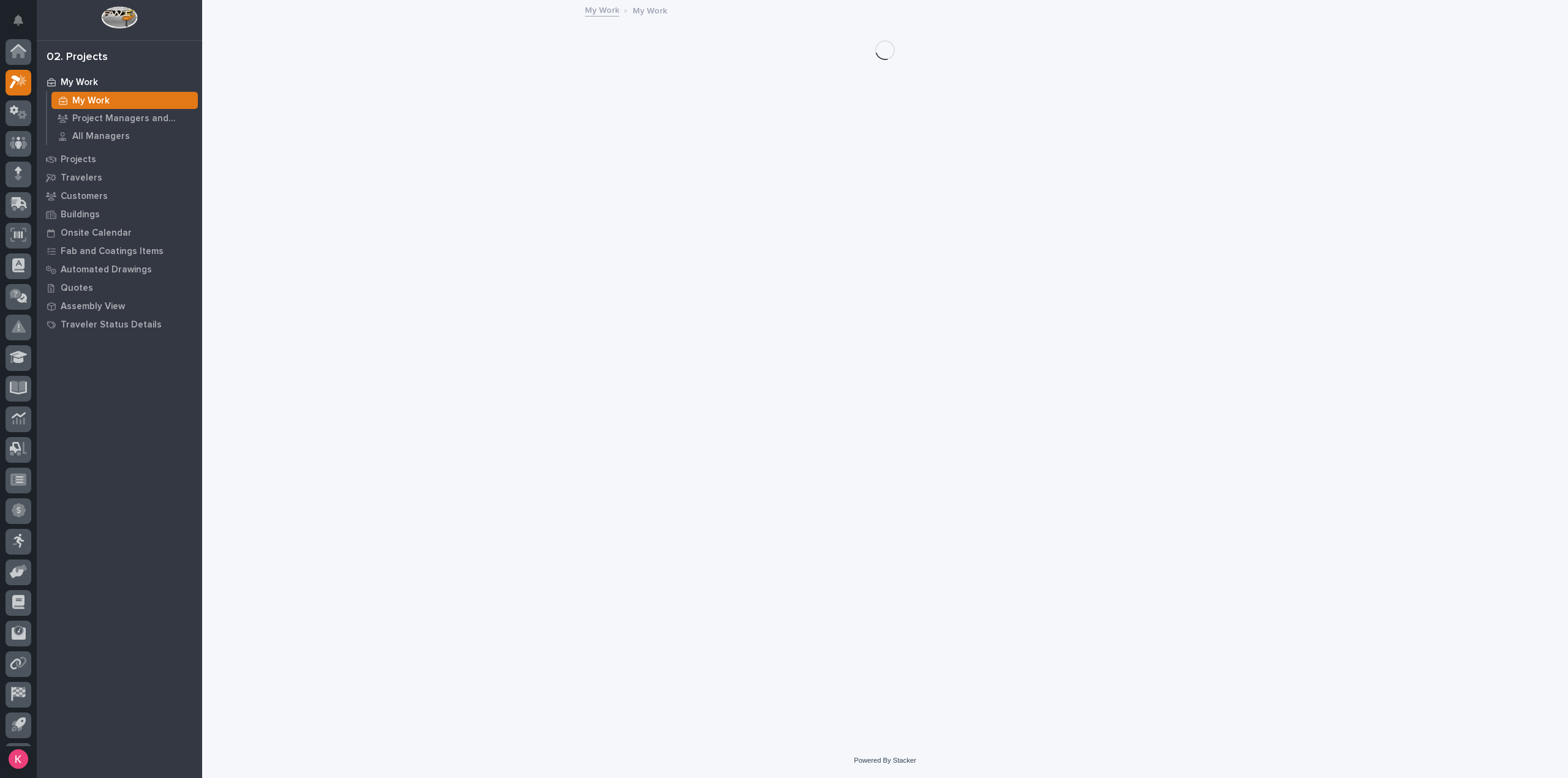
scroll to position [27, 0]
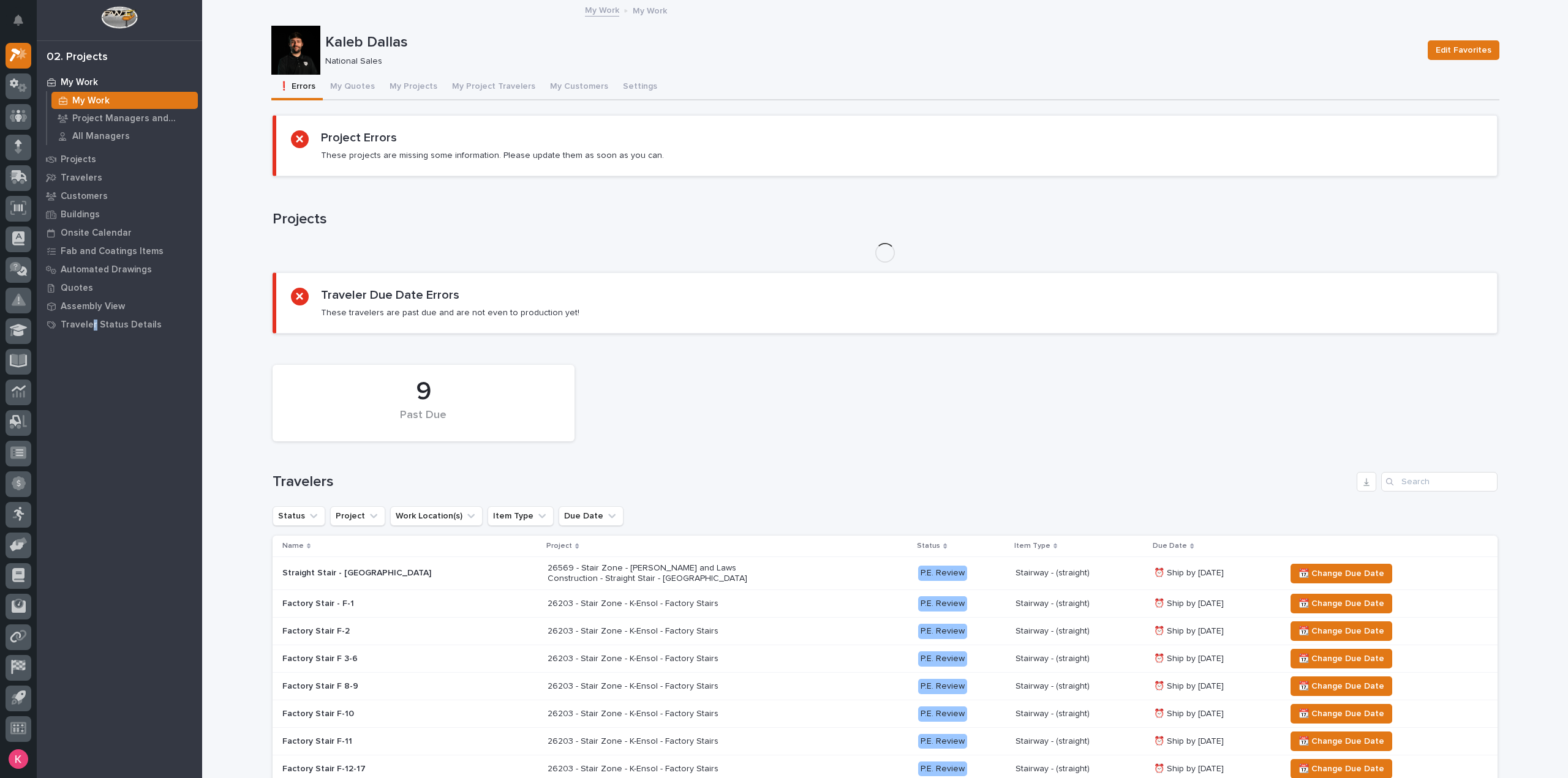
drag, startPoint x: 82, startPoint y: 160, endPoint x: 146, endPoint y: 475, distance: 321.4
click at [92, 510] on div "My Work My Work Project Managers and Engineers All Managers Projects Travelers …" at bounding box center [119, 425] width 166 height 705
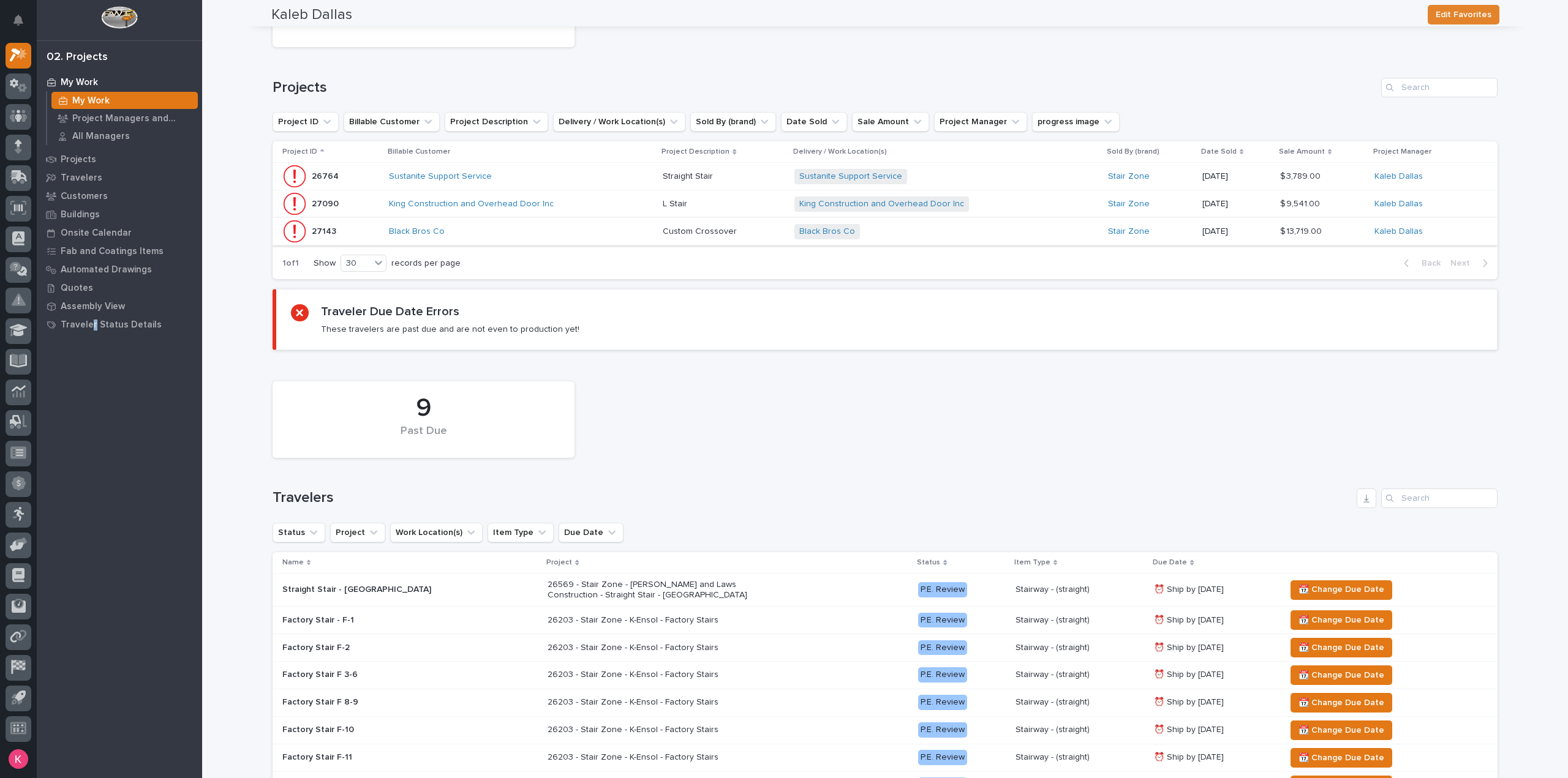
scroll to position [0, 0]
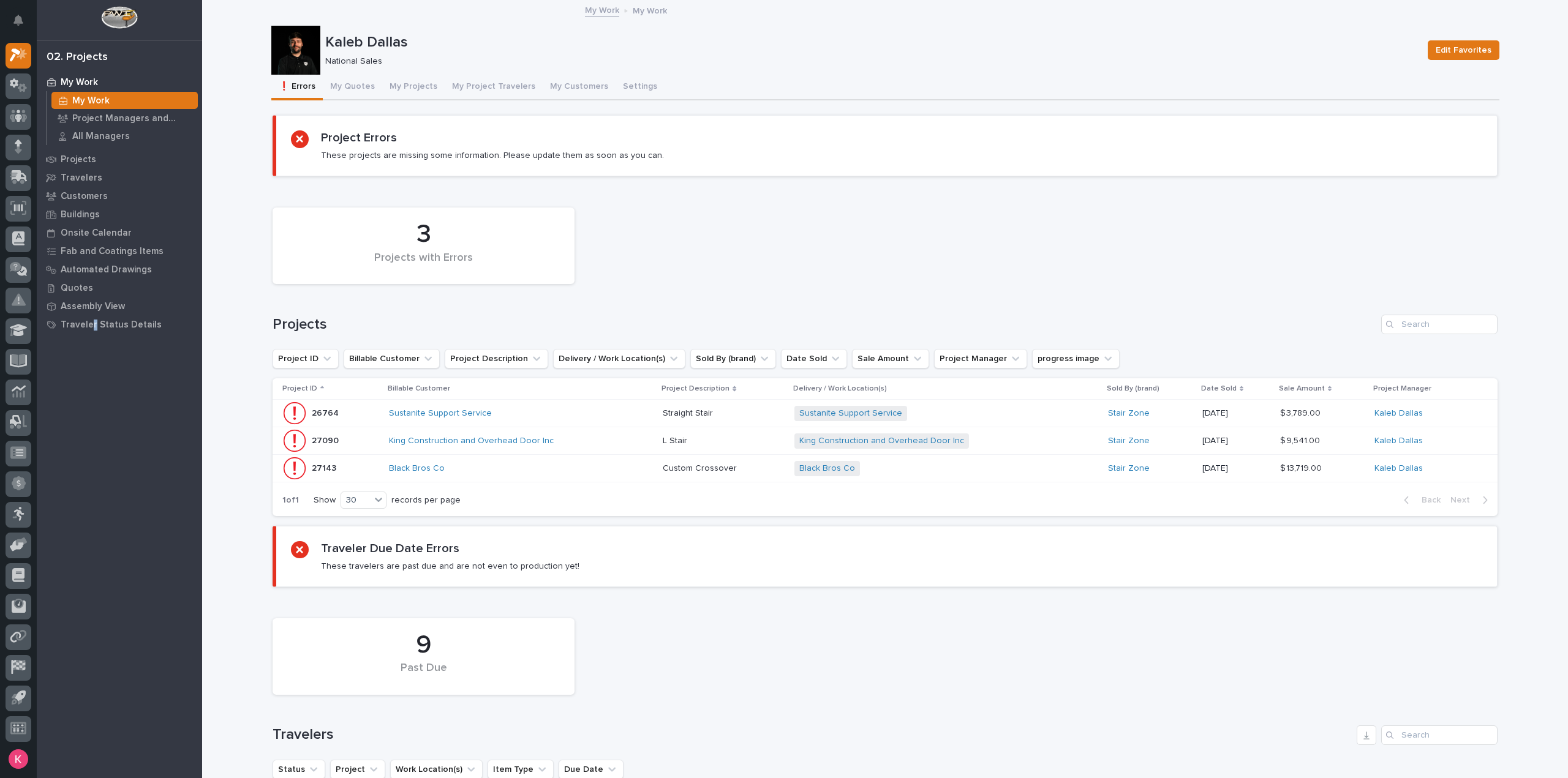
click at [400, 95] on button "My Projects" at bounding box center [413, 87] width 63 height 25
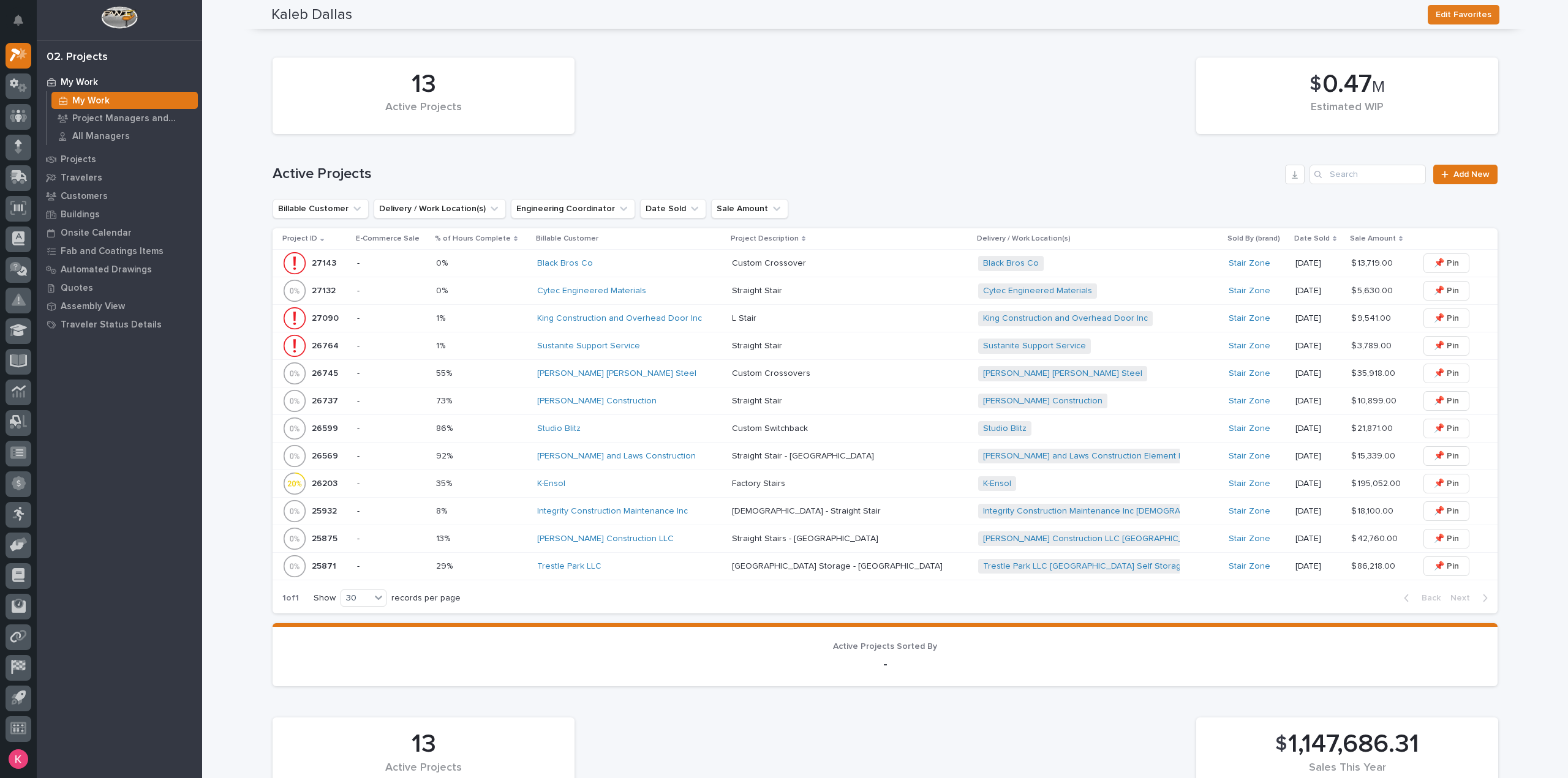
scroll to position [991, 0]
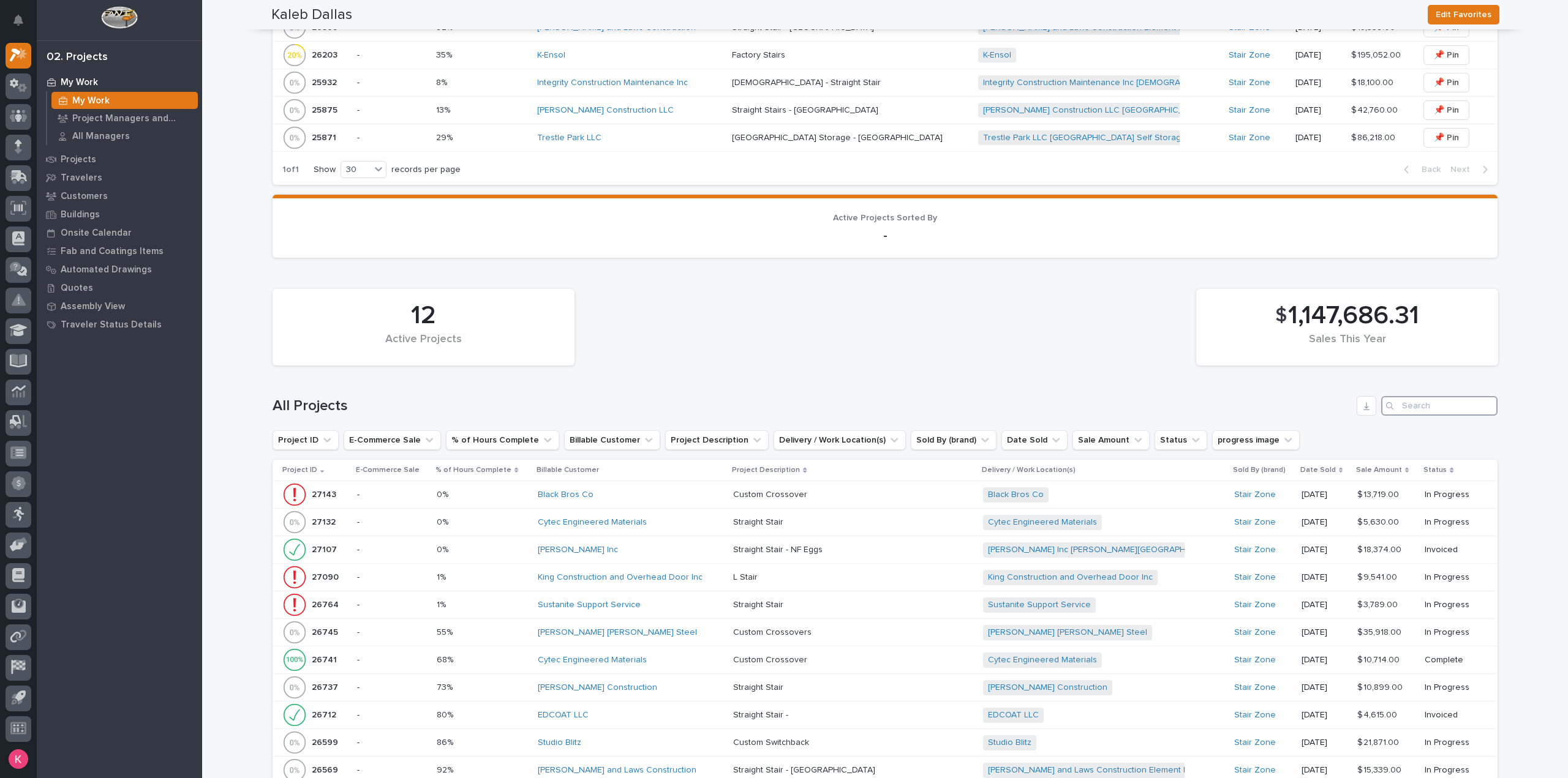
click at [1423, 408] on input "Search" at bounding box center [1440, 406] width 116 height 20
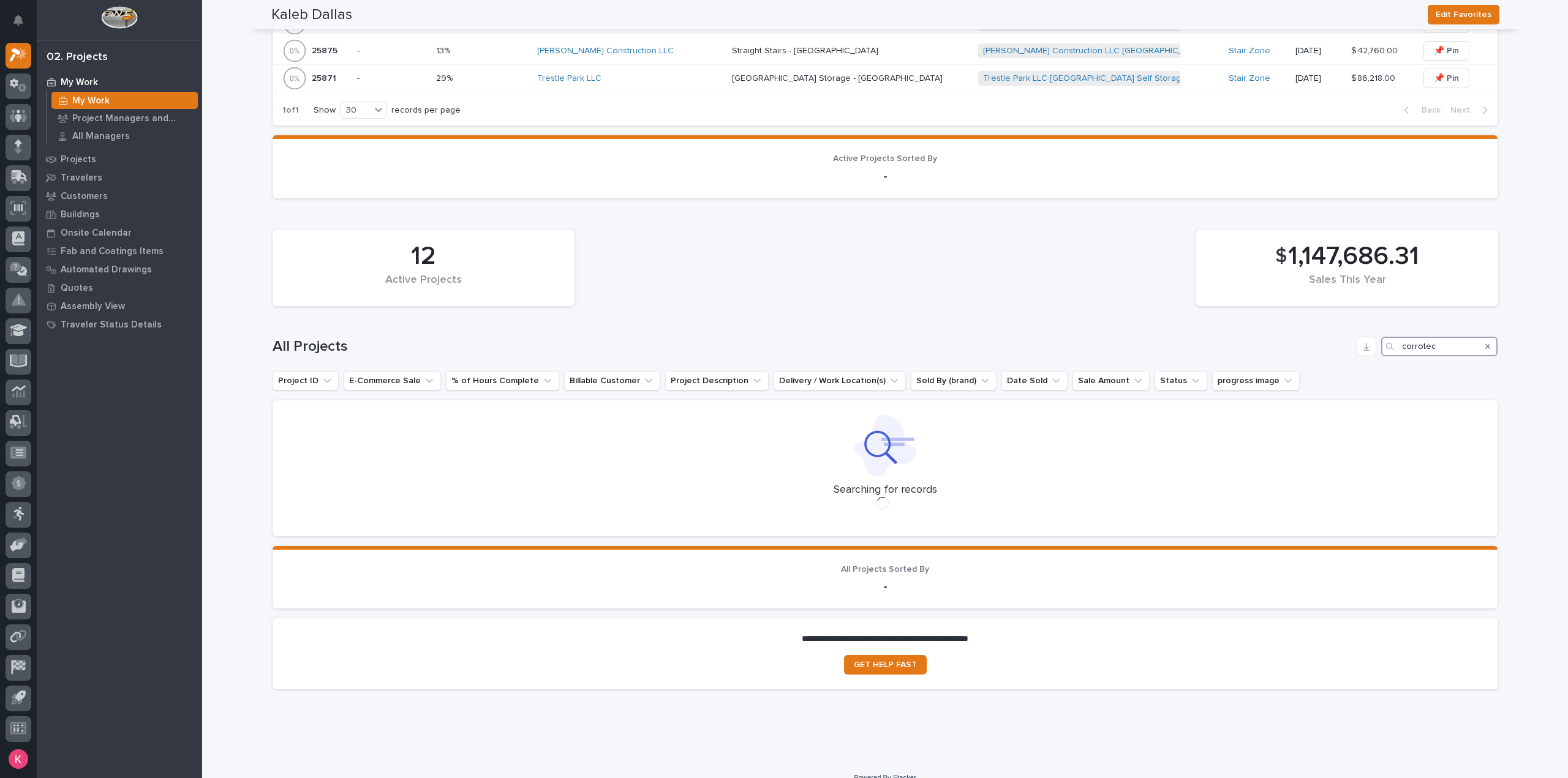
scroll to position [1011, 0]
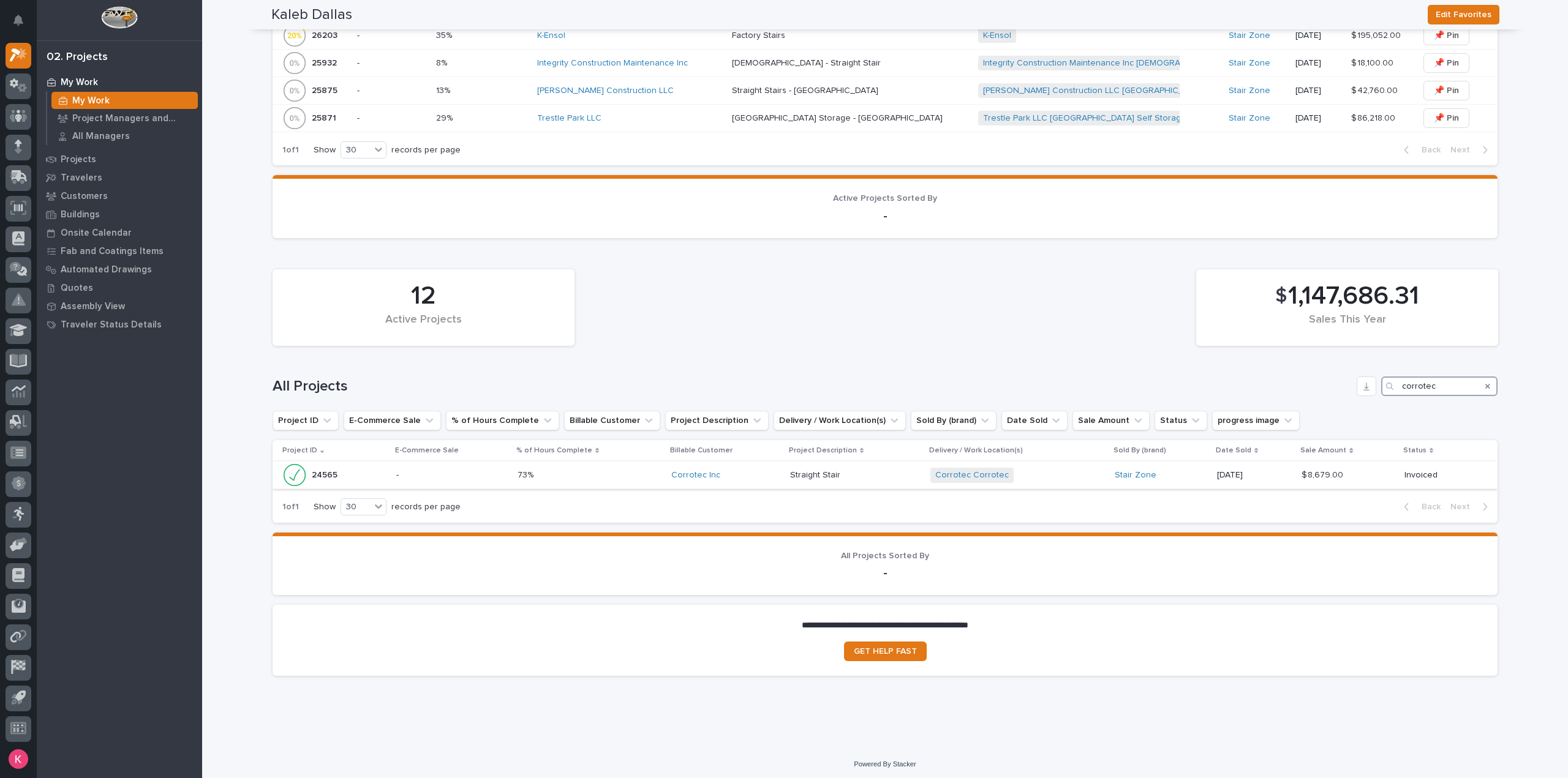
type input "corrotec"
click at [870, 480] on div "Straight Stair Straight Stair" at bounding box center [855, 476] width 130 height 20
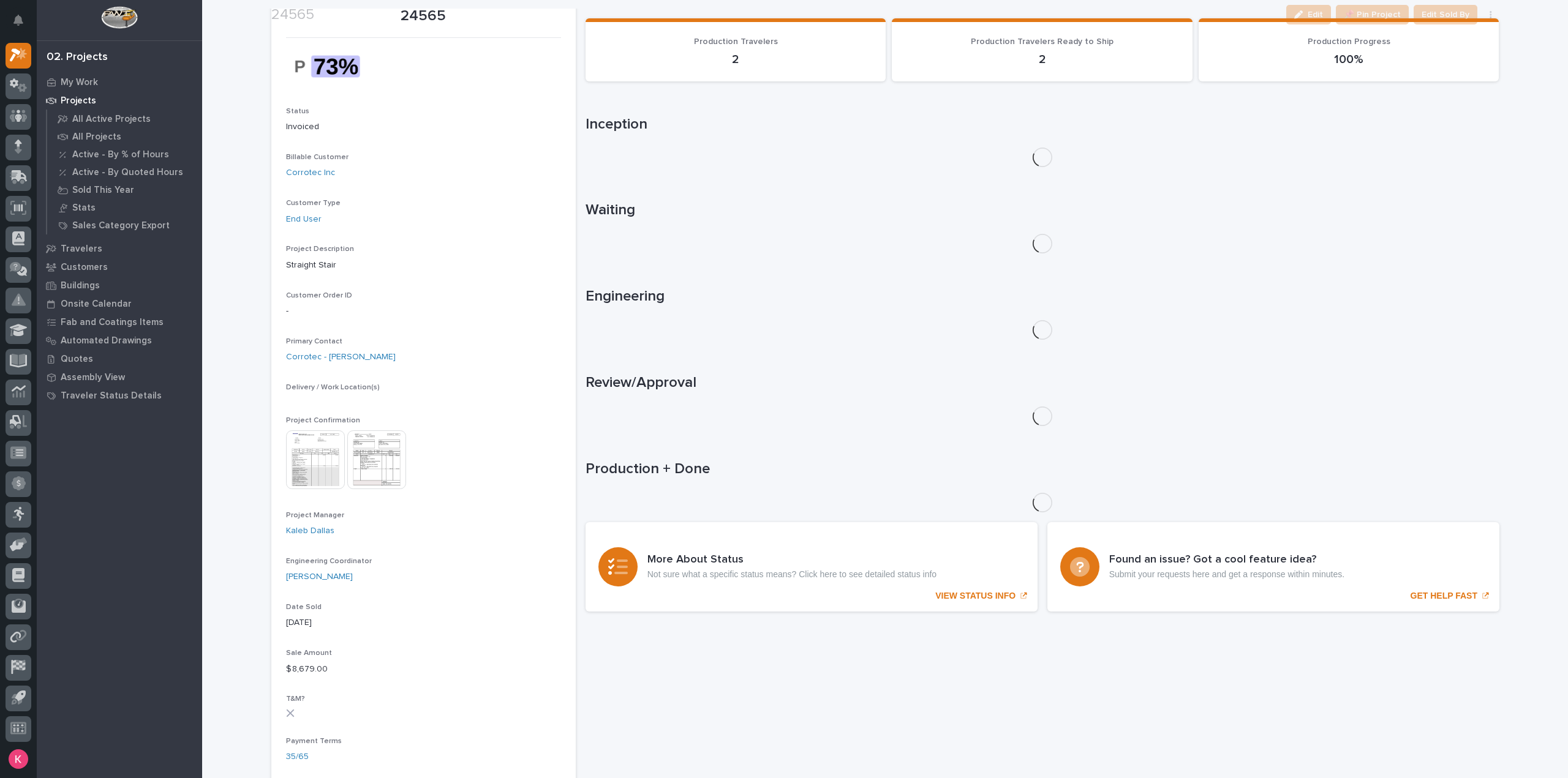
scroll to position [77, 0]
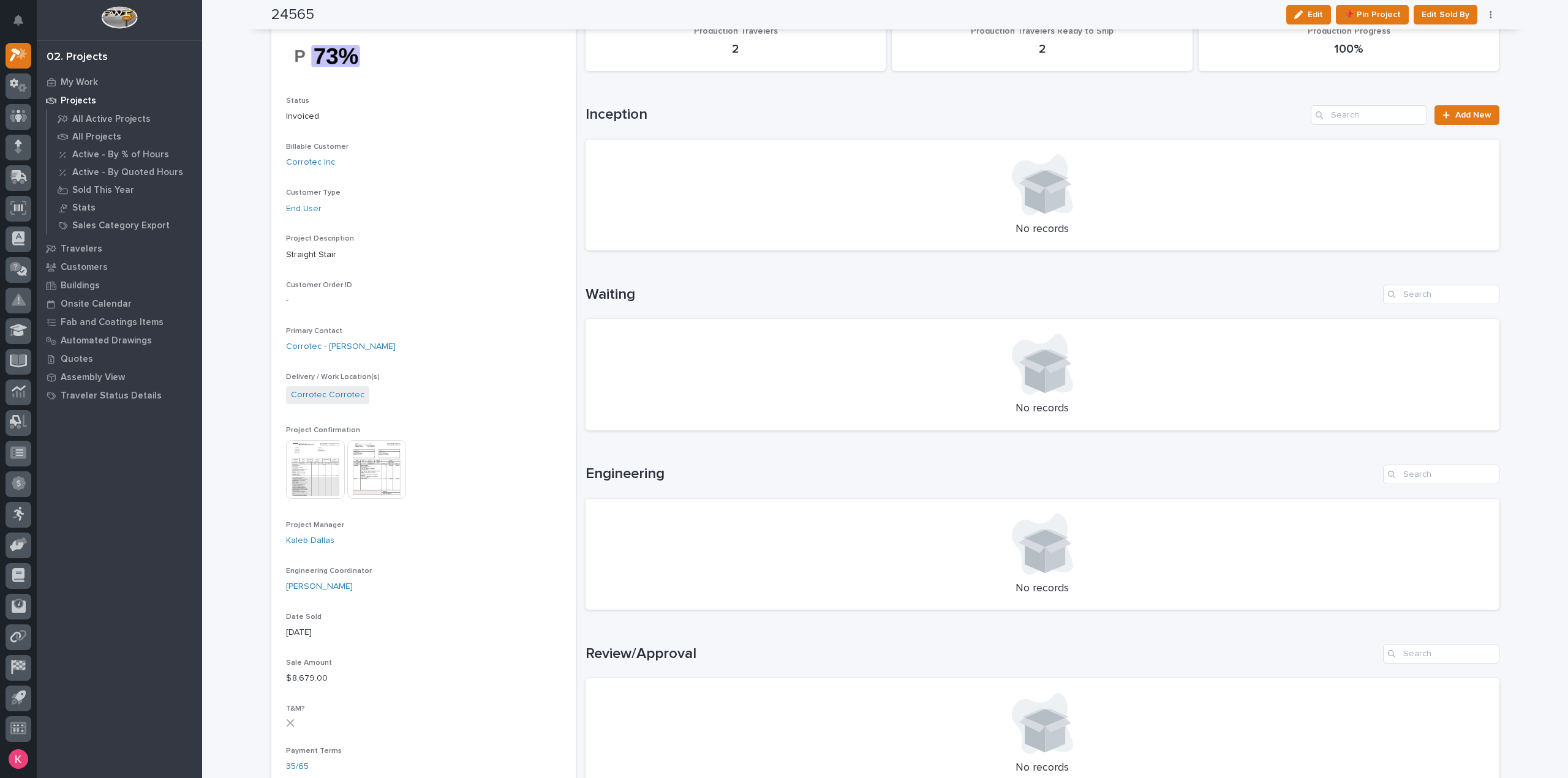
click at [376, 480] on img at bounding box center [377, 470] width 59 height 59
click at [307, 454] on img at bounding box center [315, 470] width 59 height 59
click at [301, 472] on img at bounding box center [315, 470] width 59 height 59
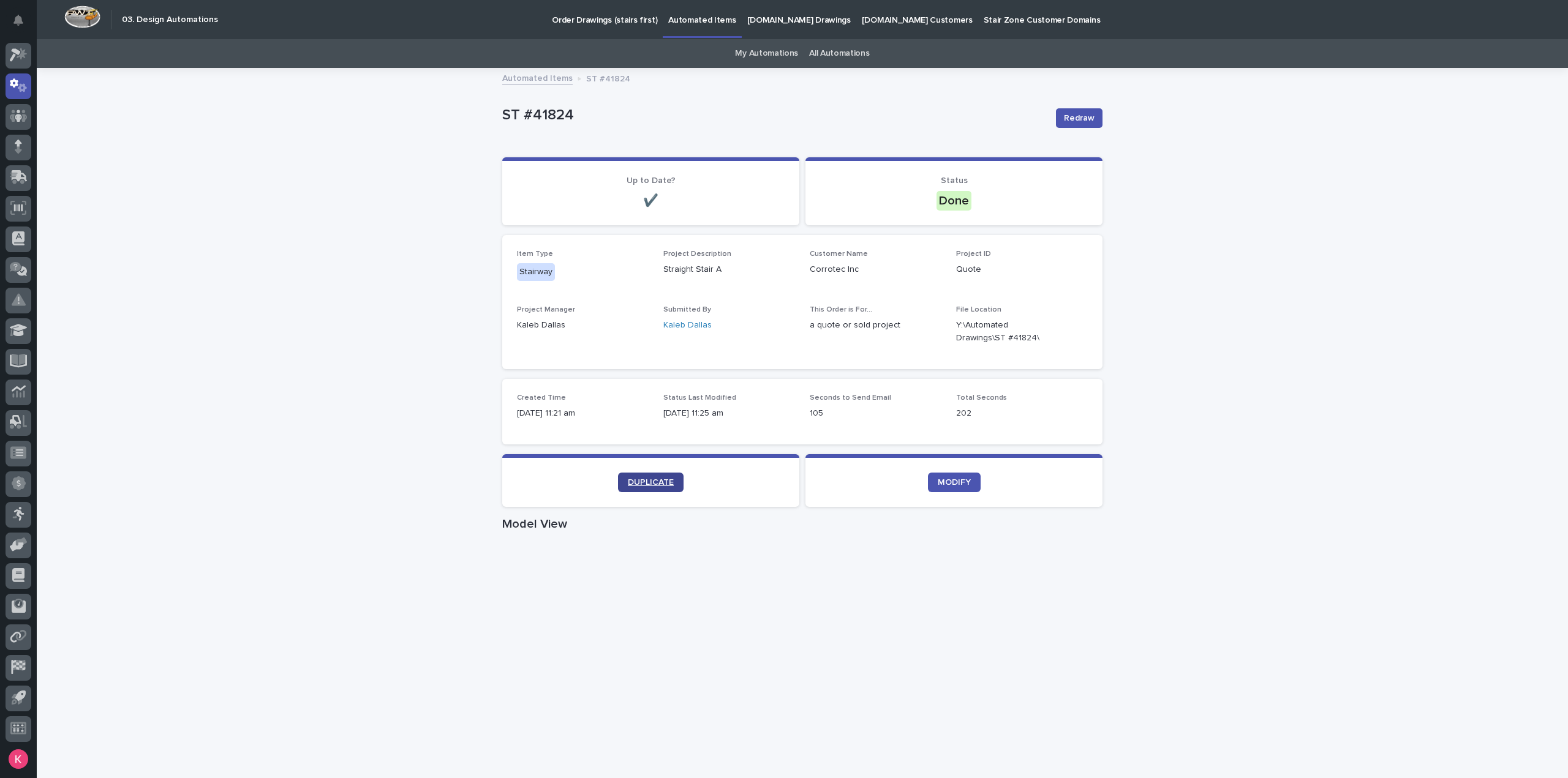
click at [643, 479] on span "DUPLICATE" at bounding box center [651, 482] width 46 height 8
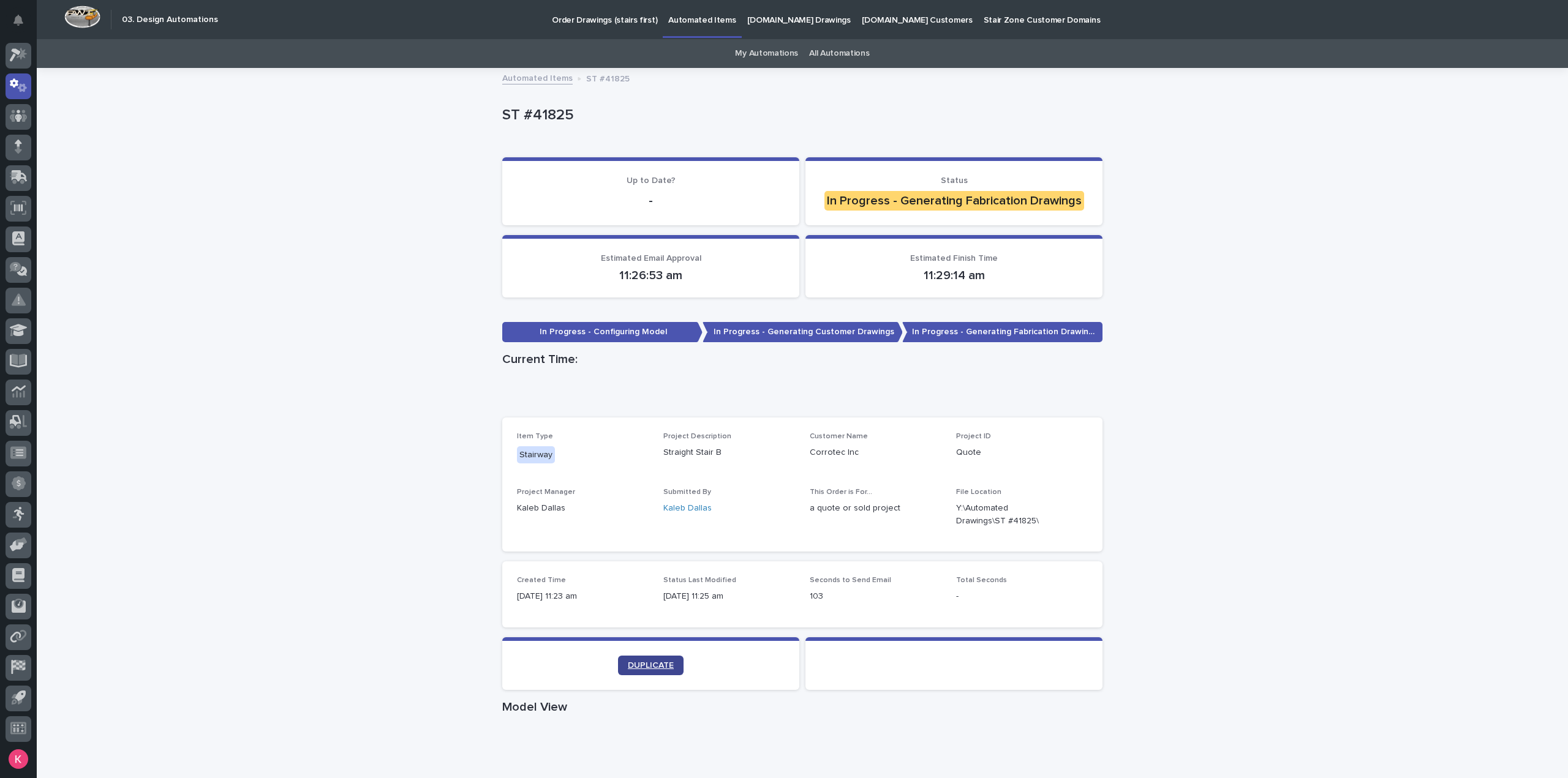
click at [648, 657] on link "DUPLICATE" at bounding box center [651, 666] width 66 height 20
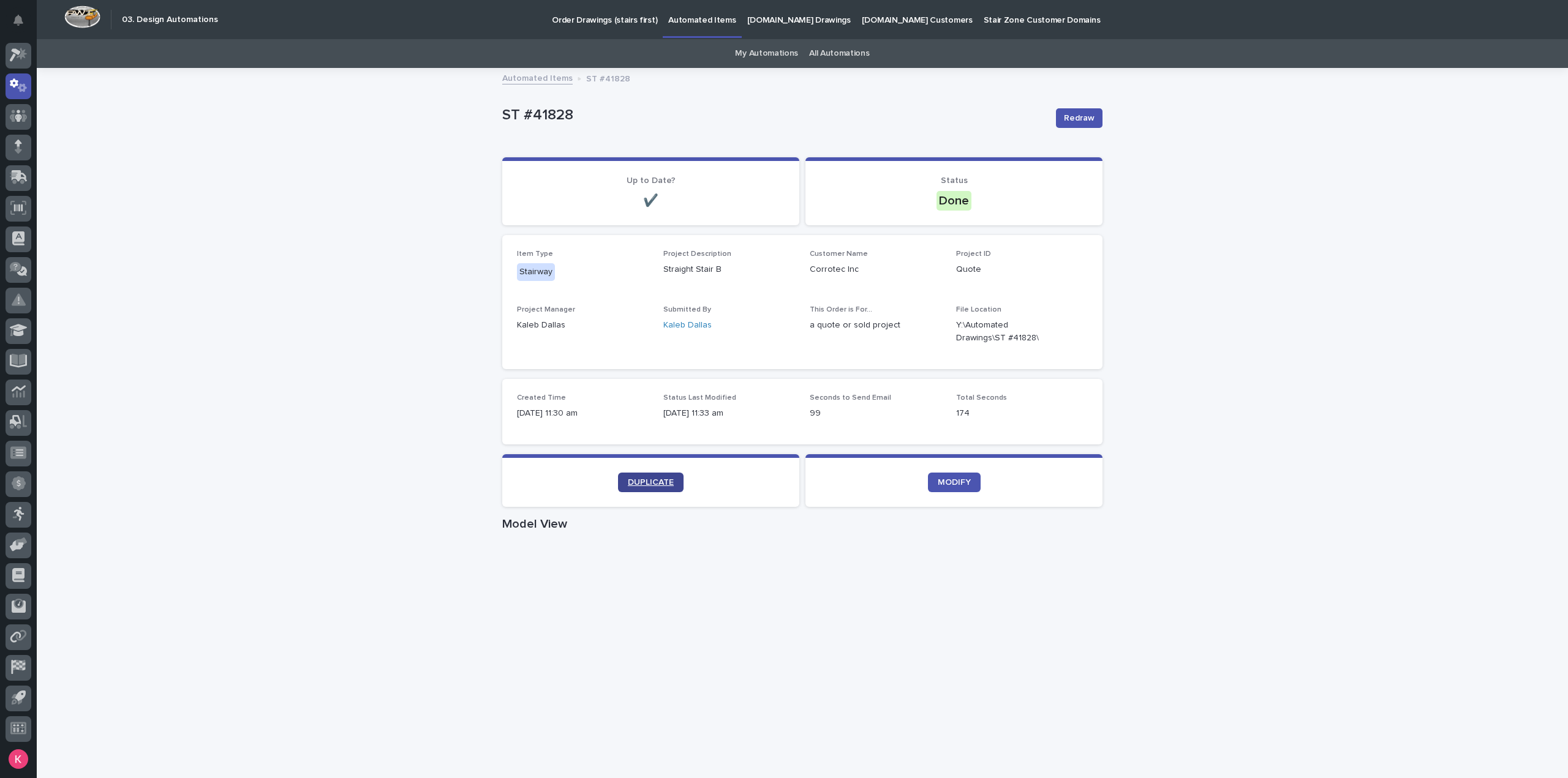
click at [673, 483] on link "DUPLICATE" at bounding box center [651, 483] width 66 height 20
